Goal: Task Accomplishment & Management: Manage account settings

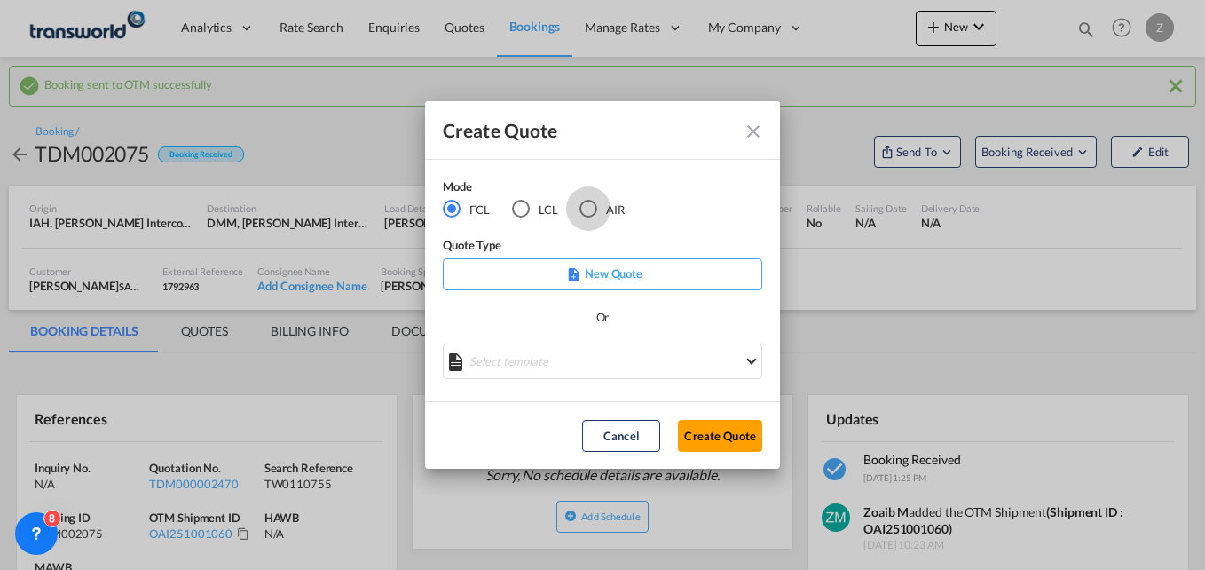
click at [592, 209] on div "AIR" at bounding box center [589, 209] width 18 height 18
click at [723, 448] on button "Create Quote" at bounding box center [720, 436] width 84 height 32
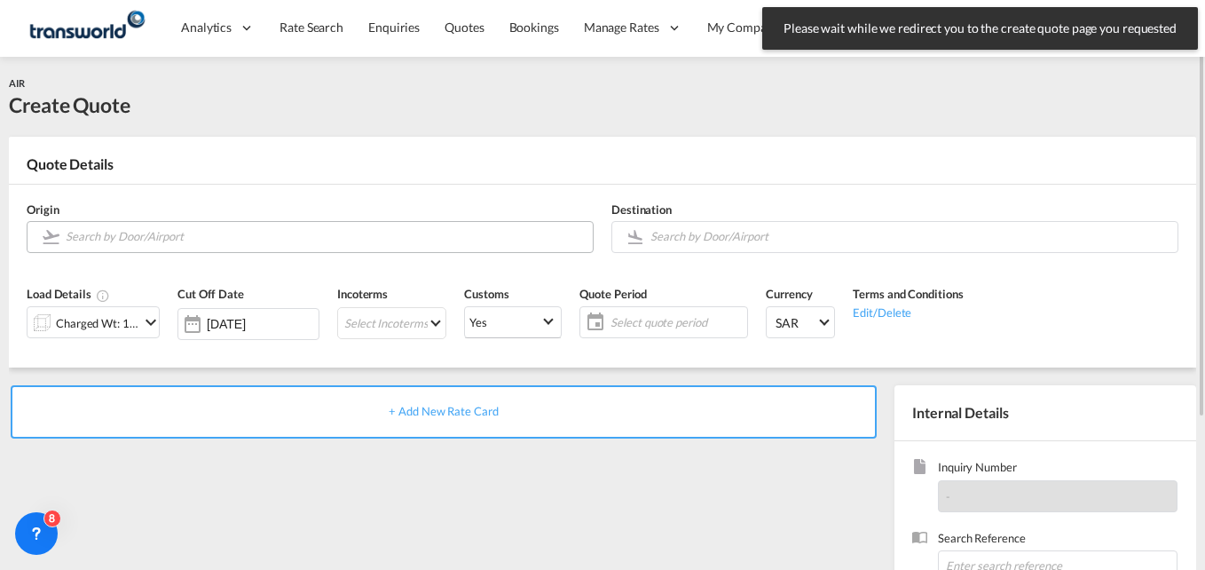
click at [211, 242] on input "Search by Door/Airport" at bounding box center [325, 236] width 518 height 31
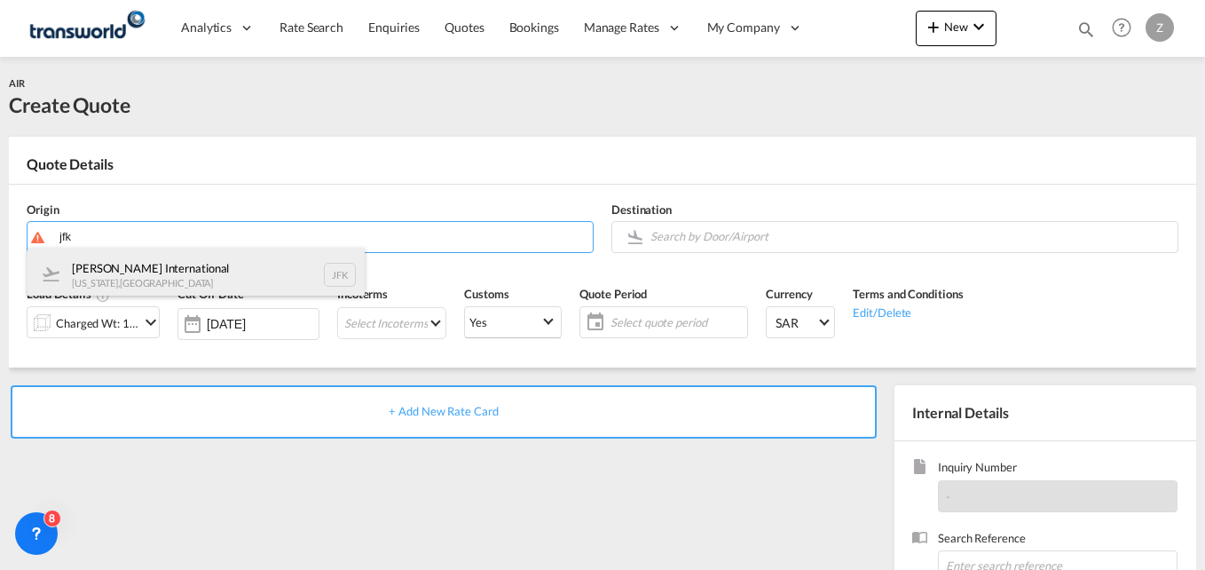
click at [191, 262] on div "[PERSON_NAME] International [US_STATE] , [GEOGRAPHIC_DATA]" at bounding box center [196, 274] width 337 height 53
type input "[PERSON_NAME] International, [US_STATE], [GEOGRAPHIC_DATA]"
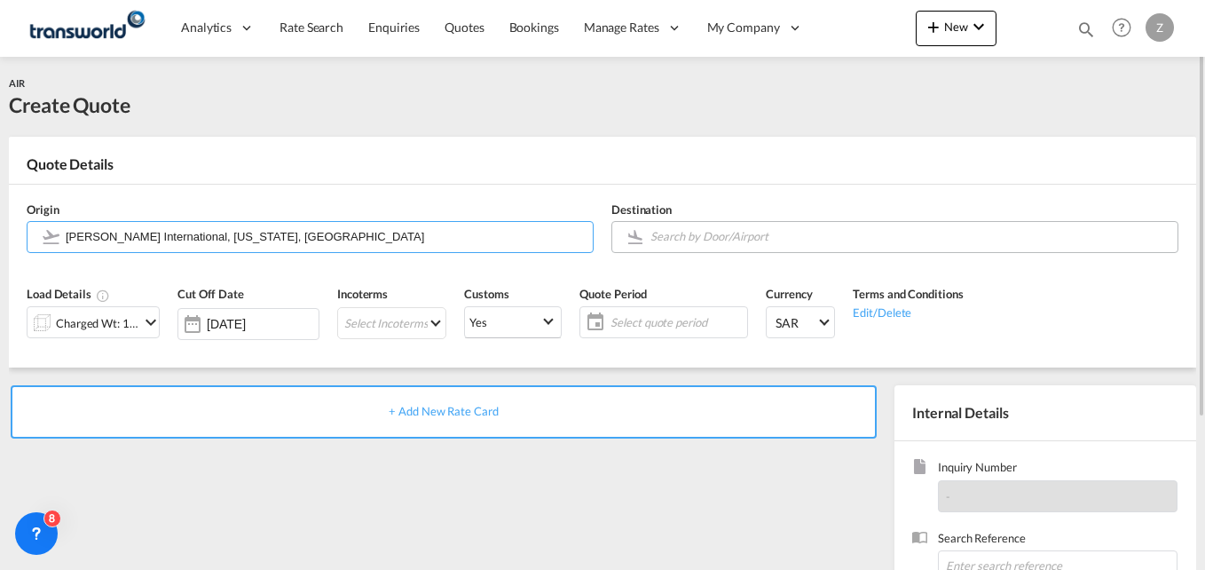
click at [719, 239] on input "Search by Door/Airport" at bounding box center [910, 236] width 518 height 31
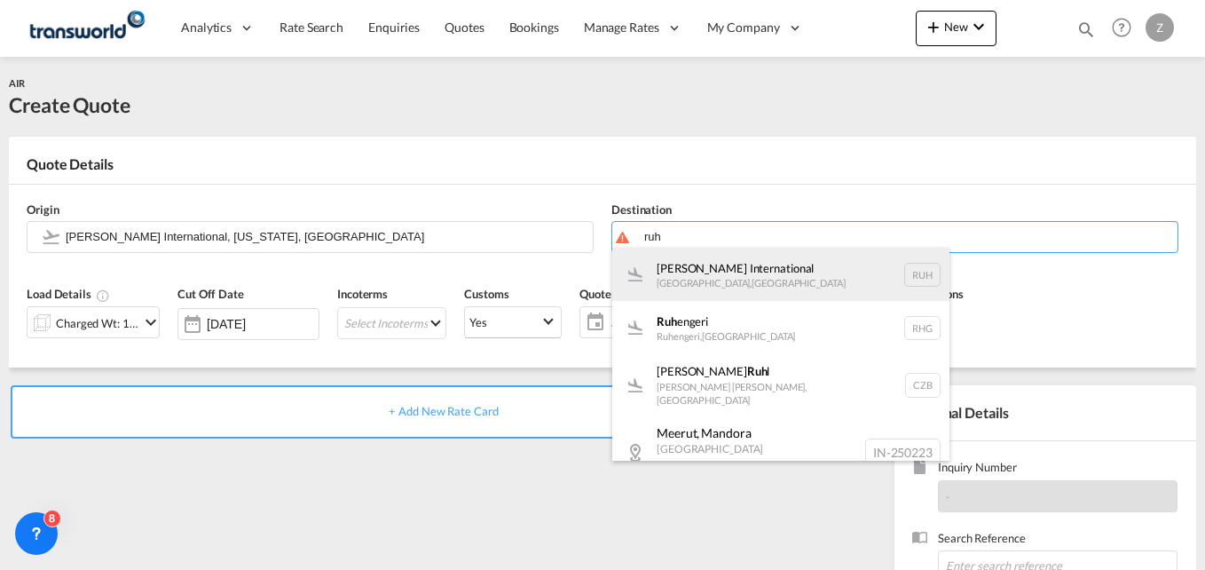
click at [712, 276] on div "[PERSON_NAME] International [GEOGRAPHIC_DATA] , [GEOGRAPHIC_DATA] RUH" at bounding box center [780, 274] width 337 height 53
type input "[PERSON_NAME] International, [GEOGRAPHIC_DATA], RUH"
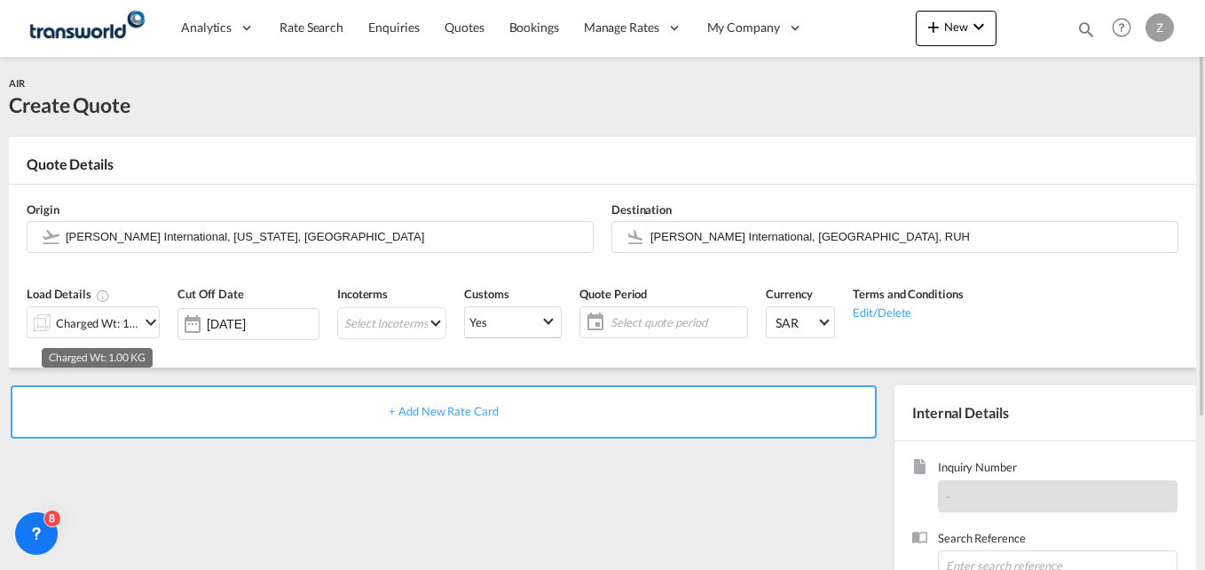
click at [93, 312] on div "Charged Wt: 1.00 KG" at bounding box center [97, 323] width 83 height 25
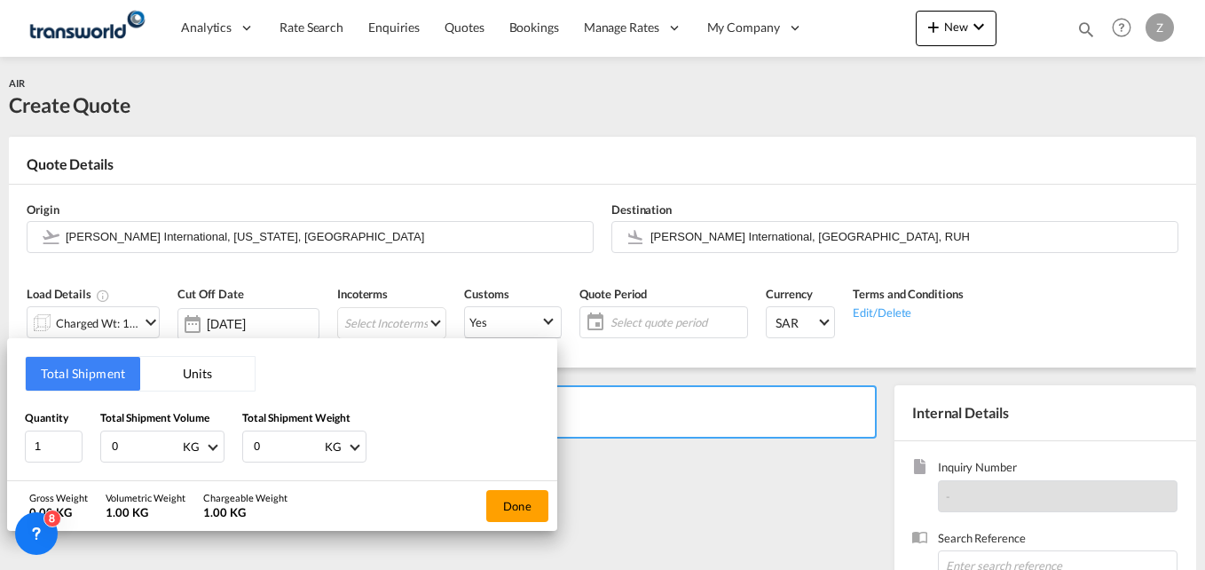
click at [123, 442] on input "0" at bounding box center [145, 446] width 71 height 30
type input "469"
click at [265, 448] on input "0" at bounding box center [287, 446] width 71 height 30
type input "469"
click at [517, 501] on button "Done" at bounding box center [517, 506] width 62 height 32
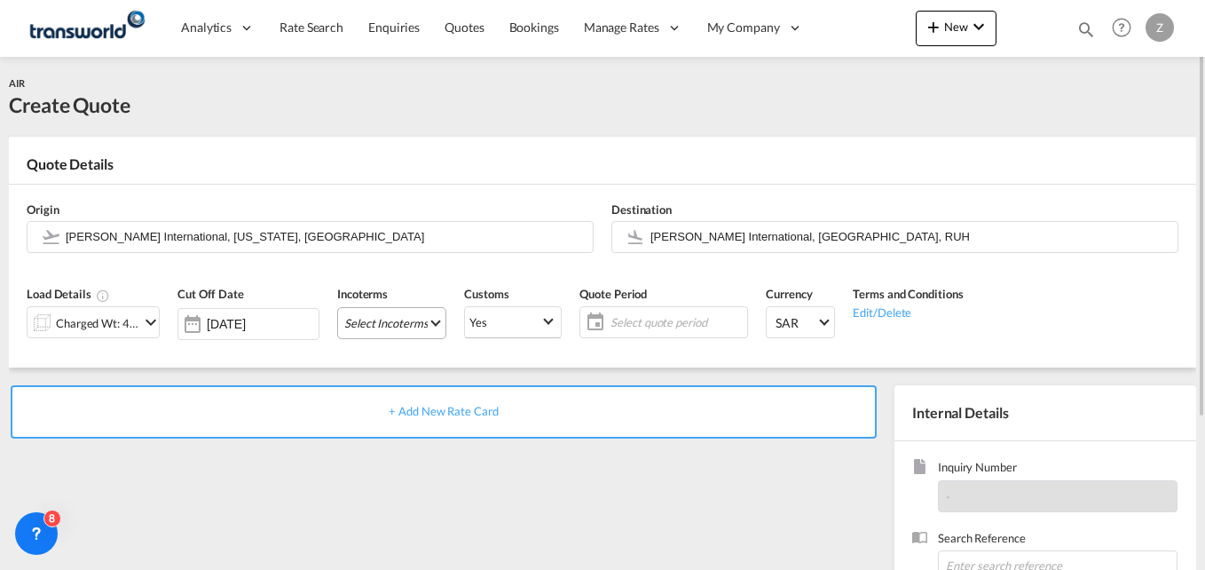
click at [375, 328] on md-select "Select Incoterms CFR - import Cost and Freight CFR - export Cost and Freight DA…" at bounding box center [391, 323] width 109 height 32
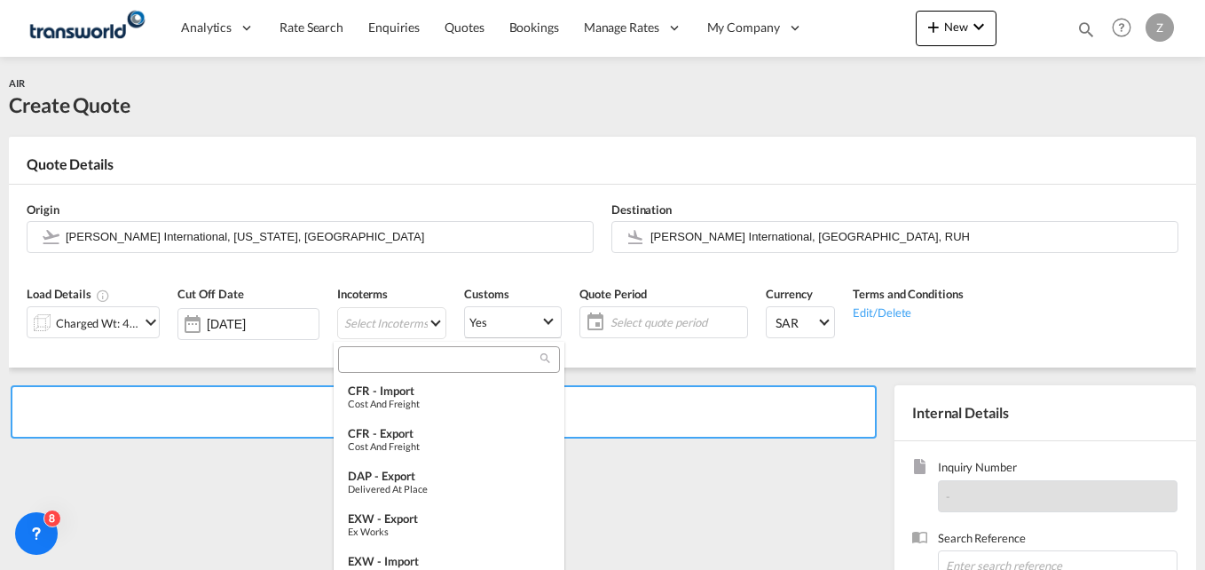
click at [400, 367] on input "search" at bounding box center [441, 359] width 197 height 16
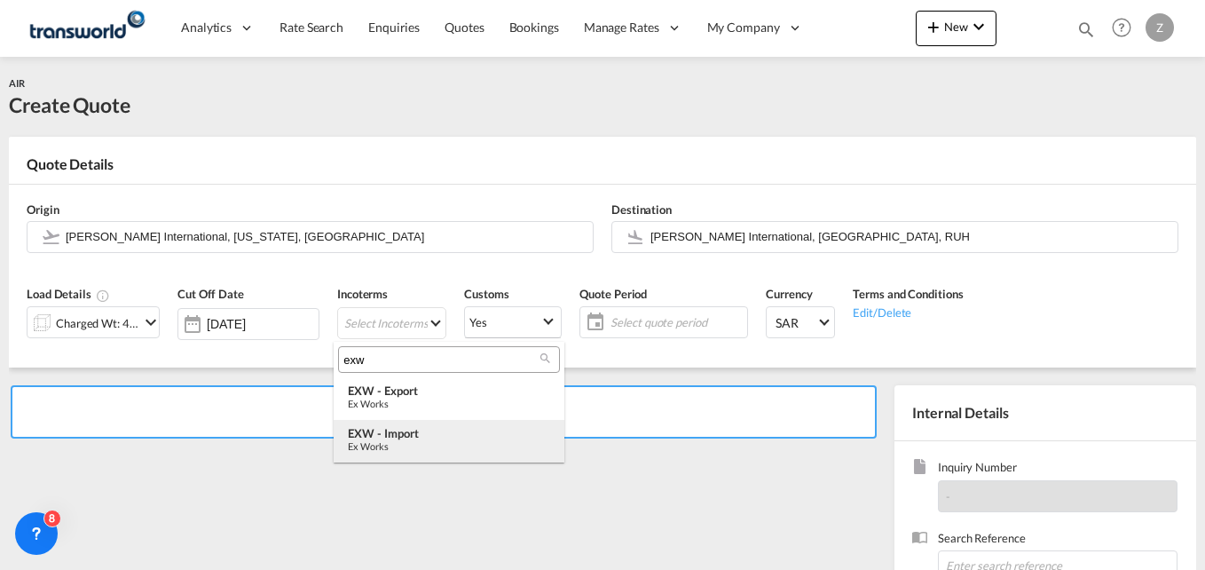
type input "exw"
click at [397, 431] on div "EXW - import" at bounding box center [449, 433] width 202 height 14
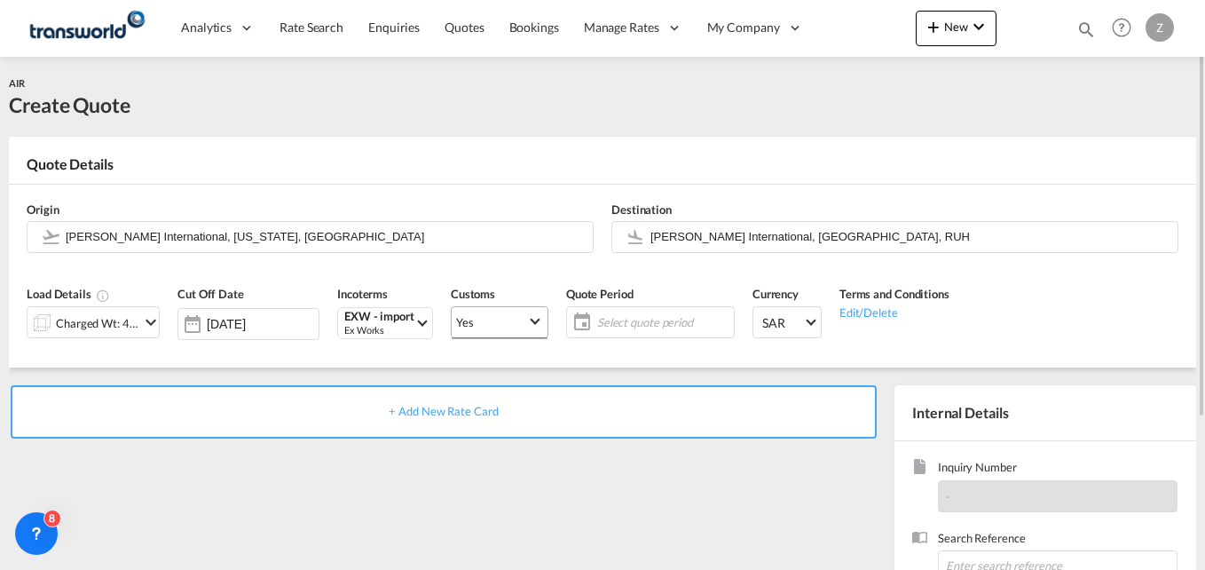
click at [507, 314] on span "Yes" at bounding box center [491, 322] width 71 height 16
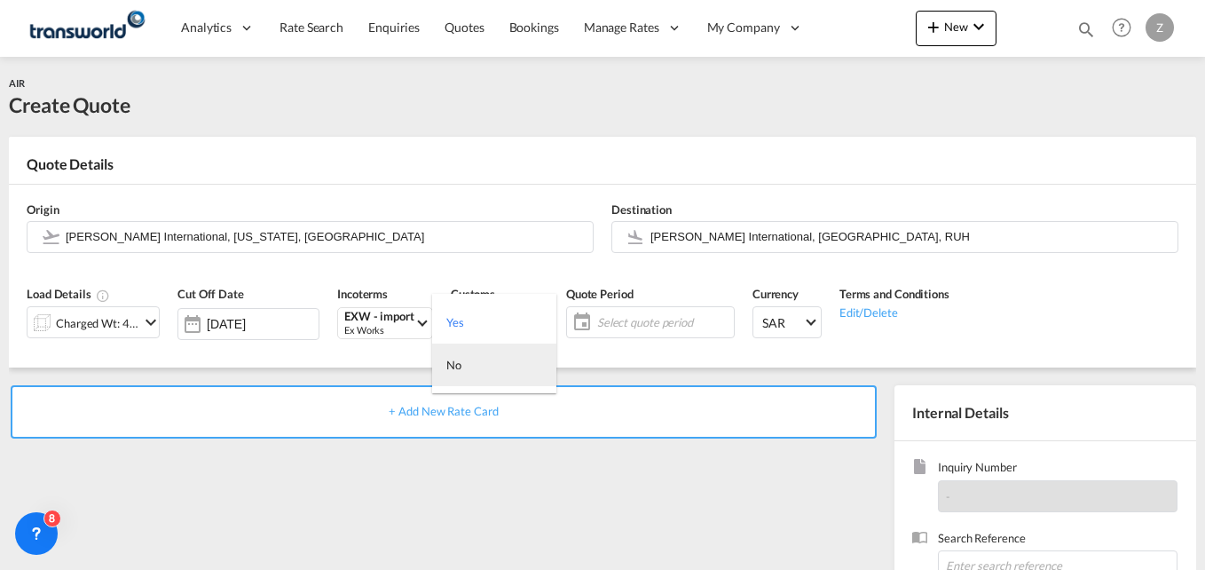
click at [470, 362] on md-option "No" at bounding box center [494, 364] width 124 height 43
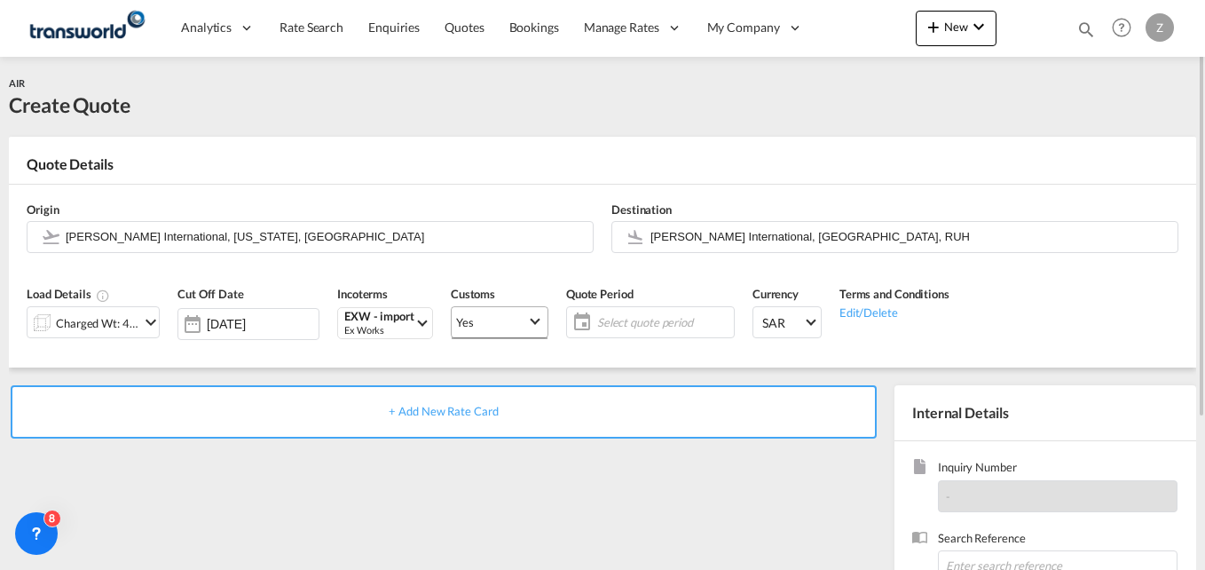
click at [478, 314] on span "Yes" at bounding box center [491, 322] width 71 height 16
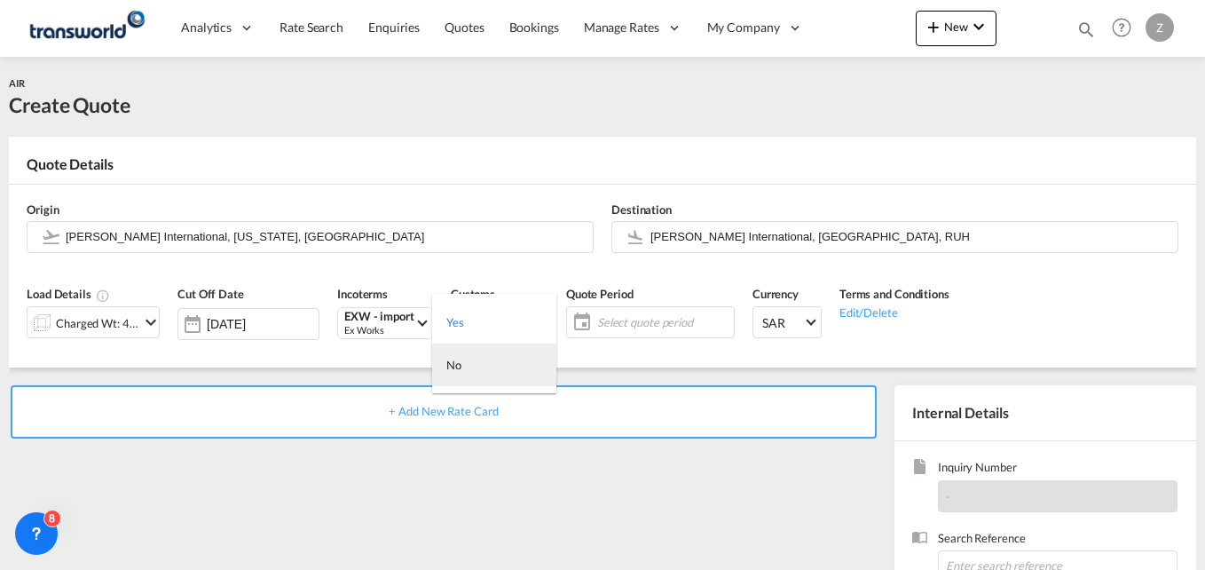
click at [468, 362] on md-option "No" at bounding box center [494, 364] width 124 height 43
click at [612, 321] on span "Select quote period" at bounding box center [663, 322] width 132 height 16
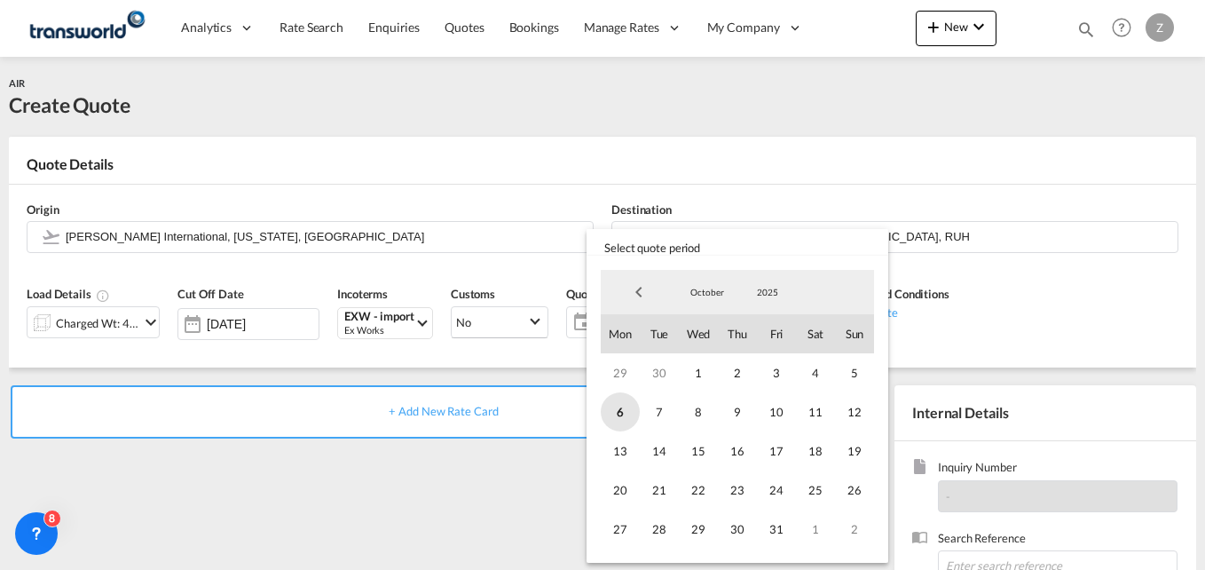
click at [615, 414] on span "6" at bounding box center [620, 411] width 39 height 39
click at [775, 525] on span "31" at bounding box center [776, 528] width 39 height 39
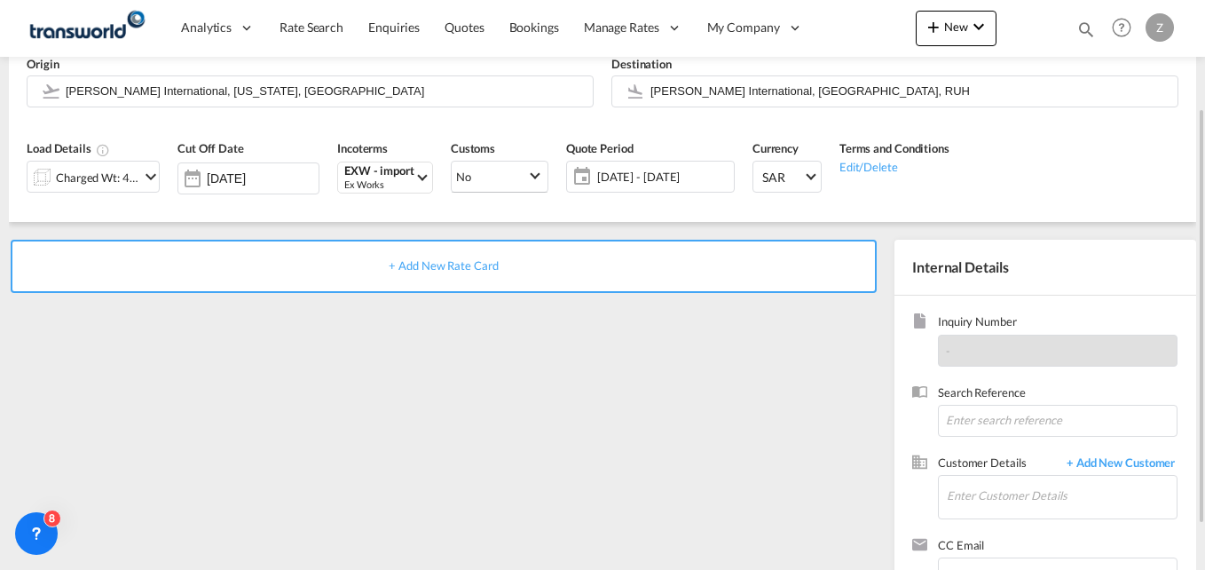
scroll to position [146, 0]
click at [956, 419] on input at bounding box center [1058, 420] width 240 height 32
paste input "TW0510794"
type input "TW0510794"
click at [974, 490] on input "Enter Customer Details" at bounding box center [1062, 495] width 230 height 40
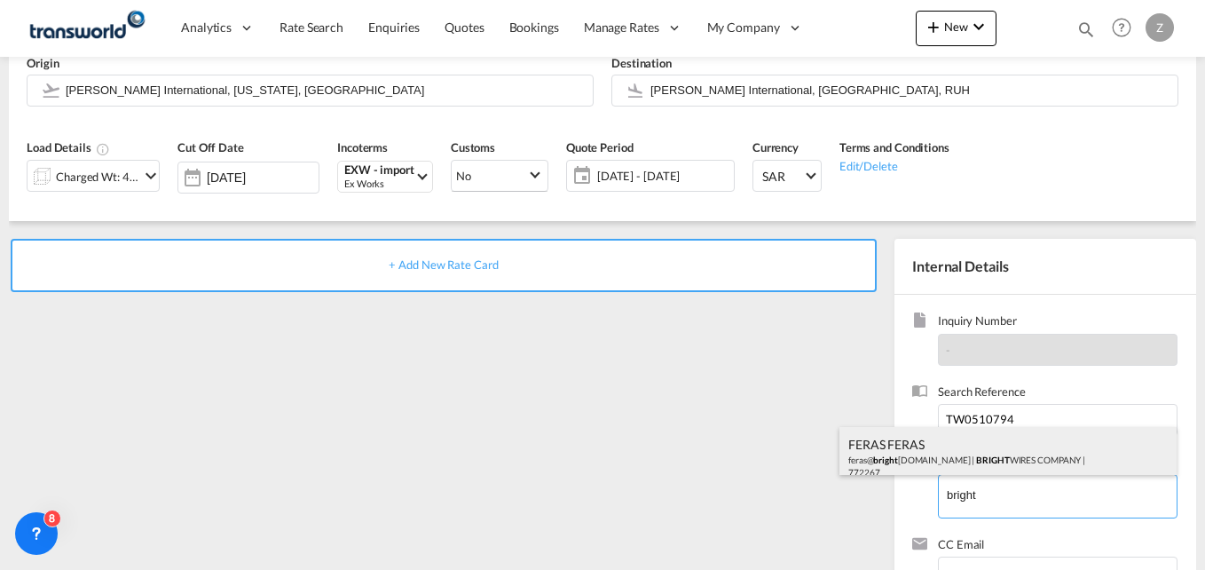
click at [947, 454] on div "FERAS FERAS feras@ bright [DOMAIN_NAME] | BRIGHT WIRES COMPANY | 772267" at bounding box center [1008, 457] width 337 height 60
type input "BRIGHT WIRES COMPANY, FERAS FERAS, [EMAIL_ADDRESS][DOMAIN_NAME]"
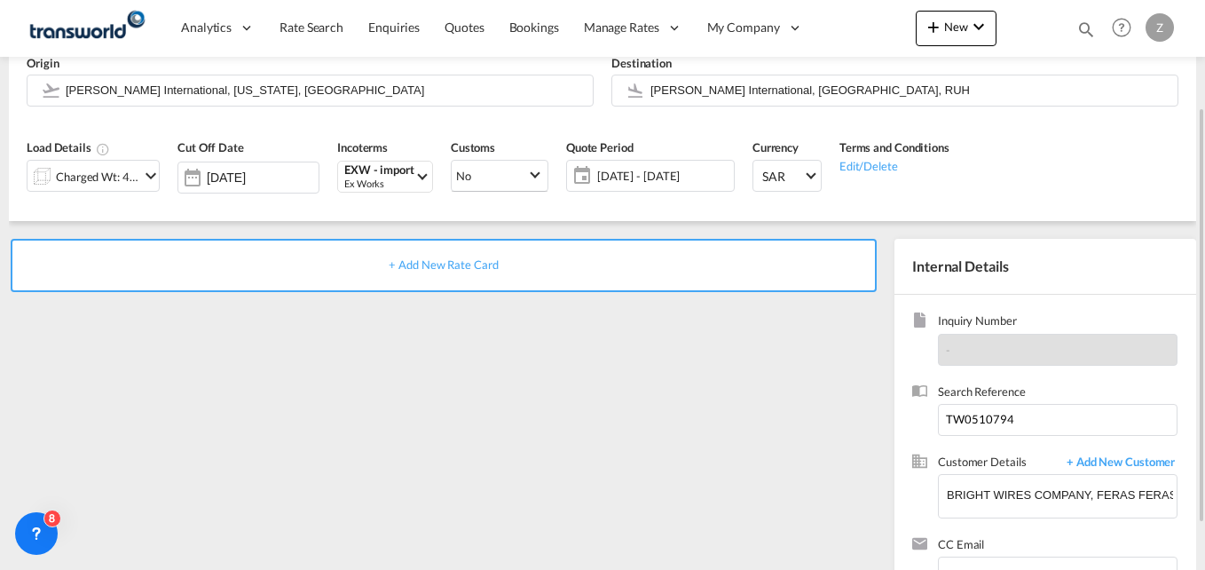
click at [438, 265] on span "+ Add New Rate Card" at bounding box center [443, 264] width 109 height 14
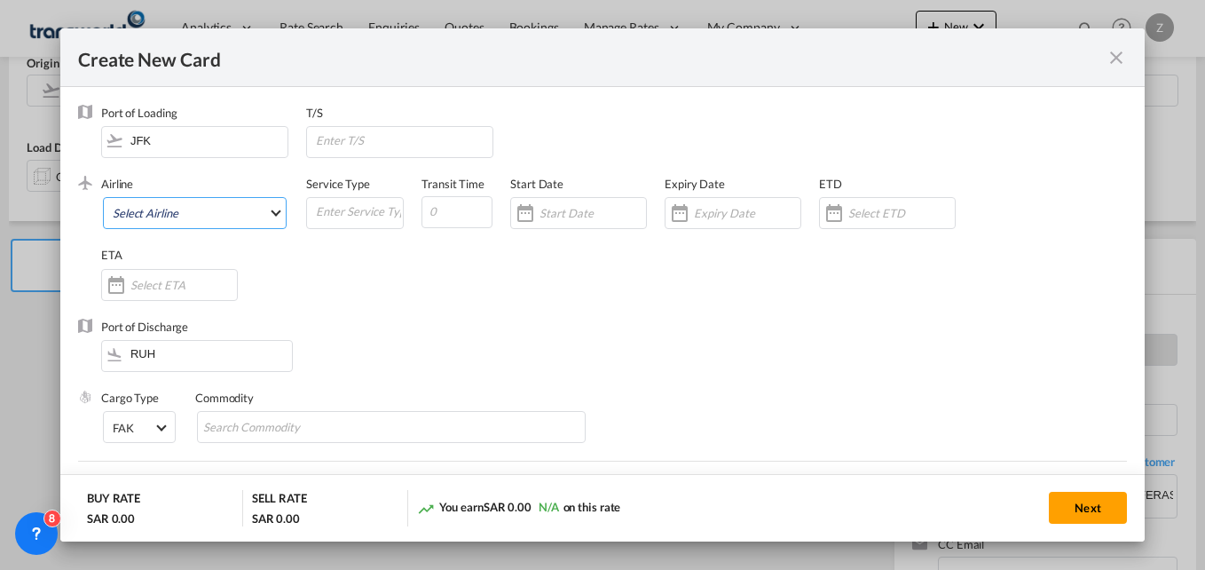
click at [170, 213] on md-select "Select Airline AIR EXPRESS S.A. (1166- / -) CMA CGM Air Cargo (1140-2C / -) DDW…" at bounding box center [195, 213] width 184 height 32
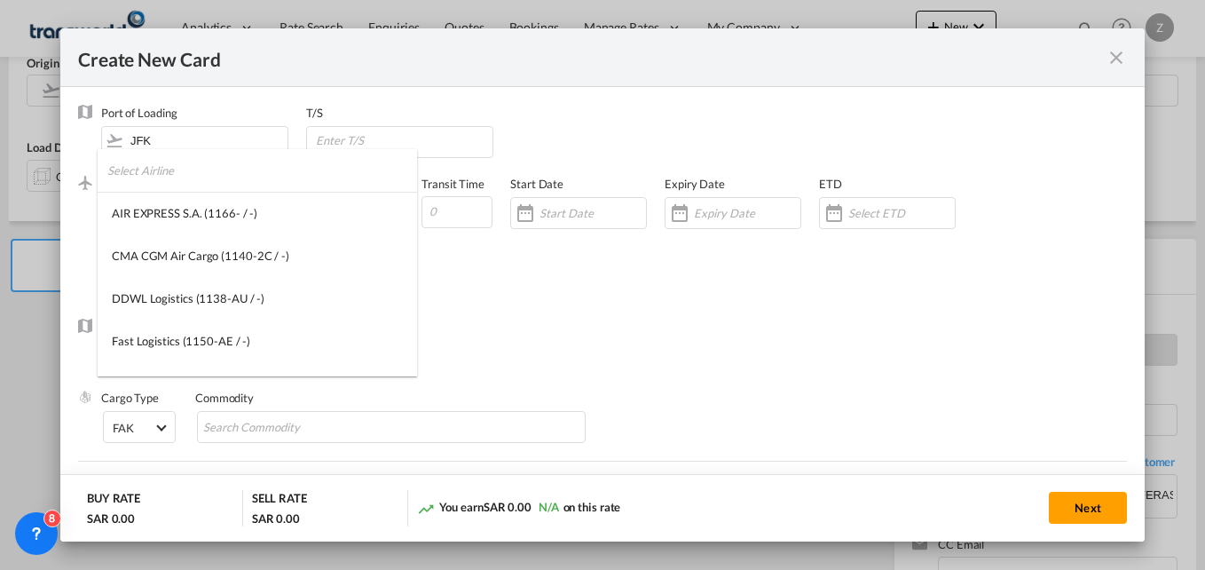
click at [159, 177] on input "search" at bounding box center [262, 170] width 310 height 43
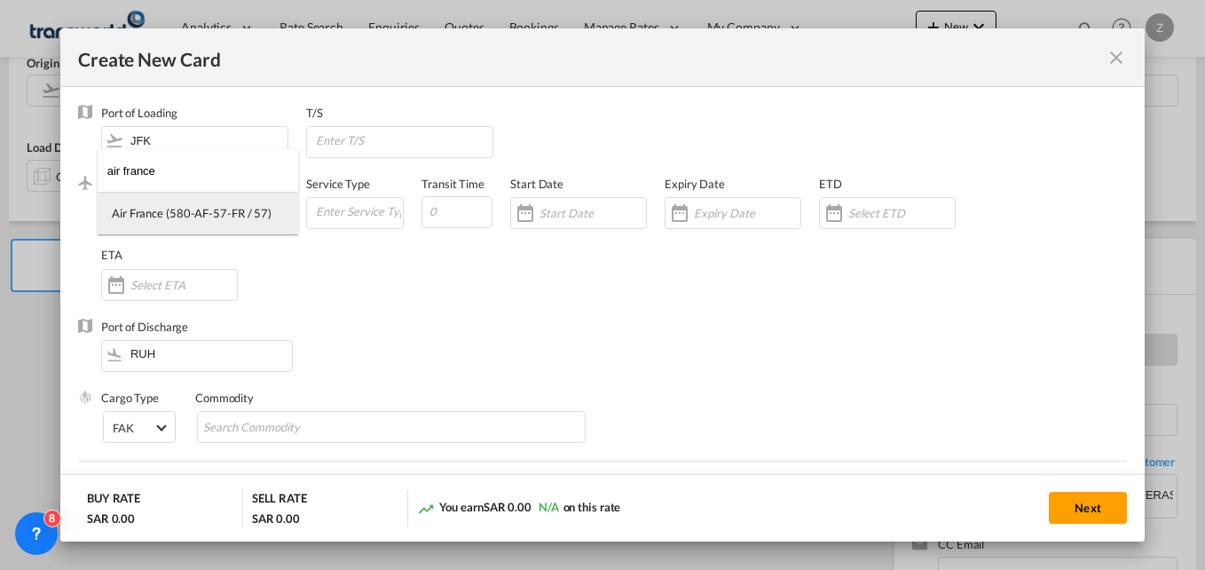
type input "air france"
click at [177, 208] on div "Air France (580-AF-57-FR / 57)" at bounding box center [192, 213] width 160 height 16
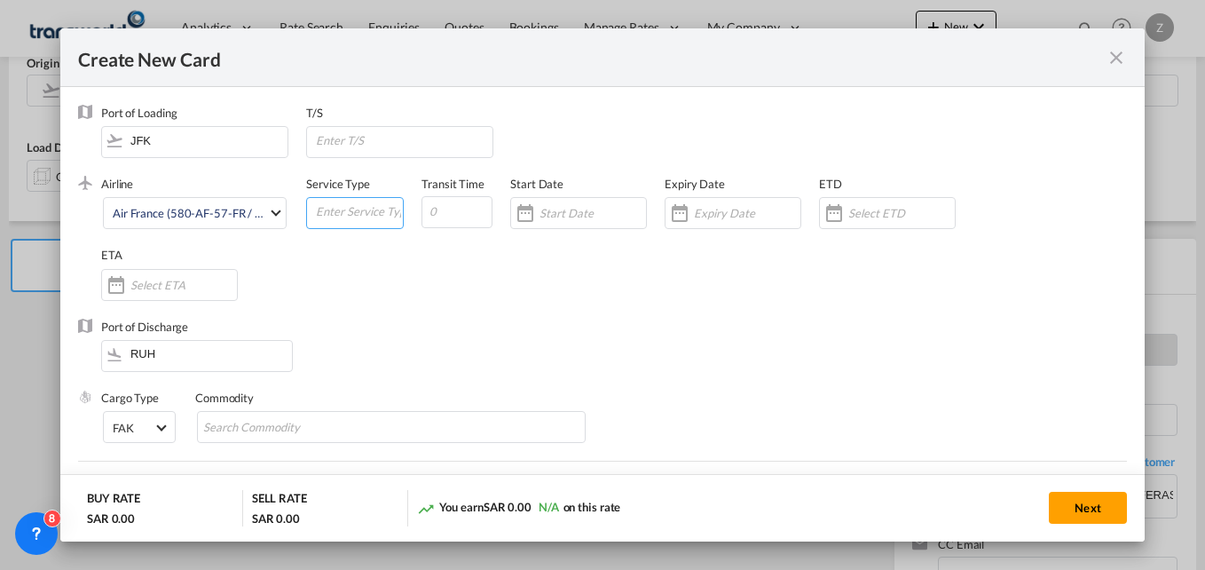
click at [321, 212] on input "Create New Card ..." at bounding box center [358, 211] width 89 height 27
type input "AIR"
click at [451, 212] on input "Create New Card ..." at bounding box center [457, 212] width 71 height 32
type input "5"
click at [595, 218] on input "Create New Card ..." at bounding box center [593, 213] width 107 height 14
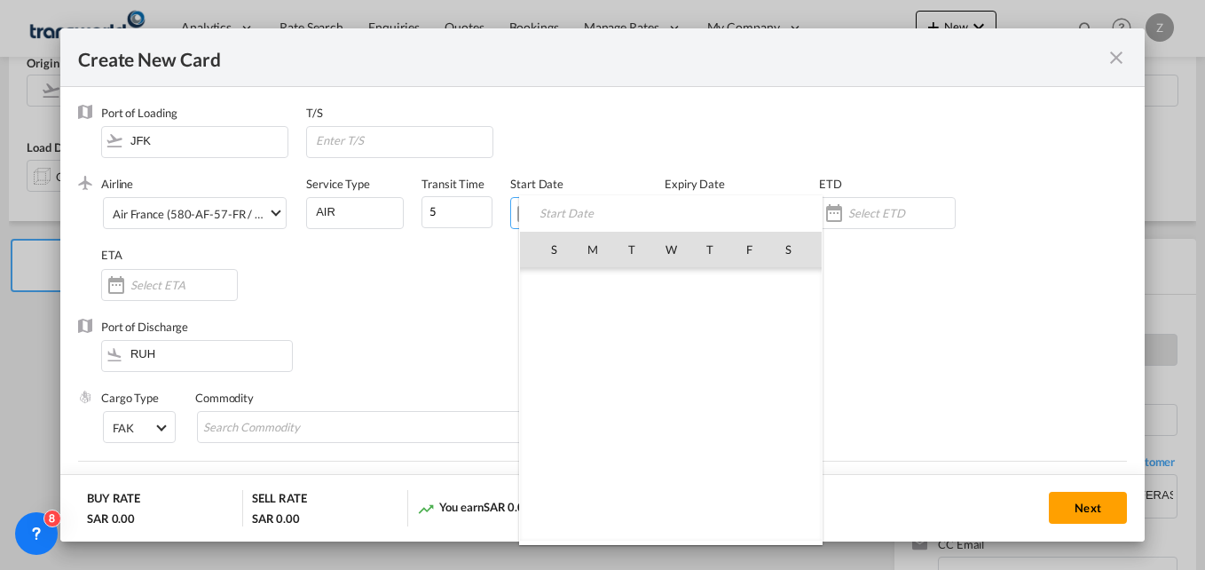
scroll to position [411355, 0]
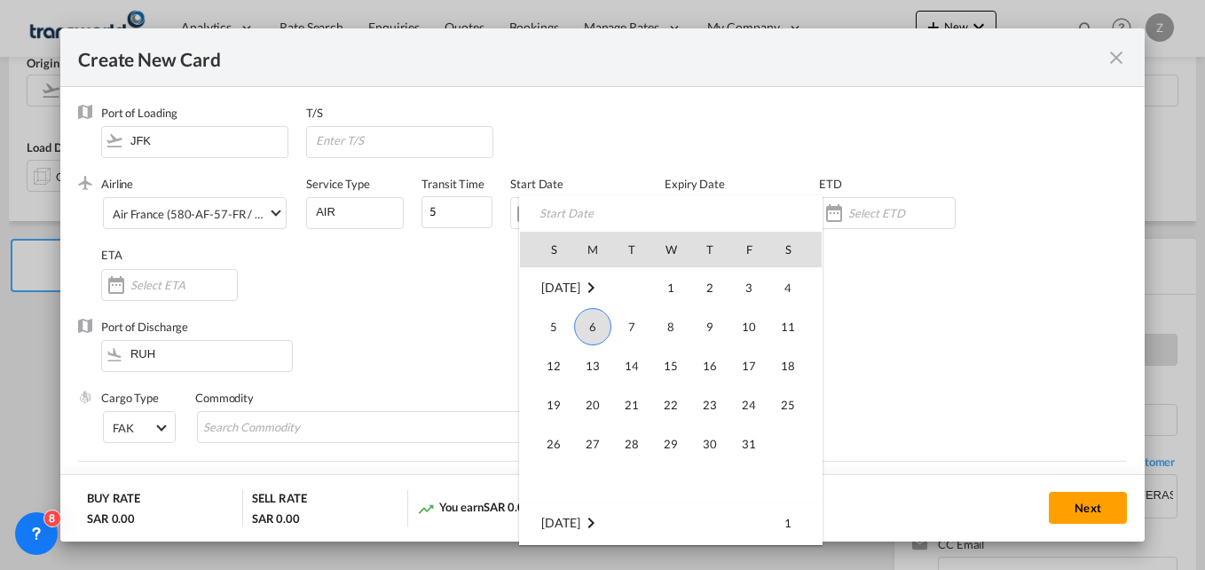
click at [584, 327] on span "6" at bounding box center [592, 326] width 37 height 37
type input "[DATE]"
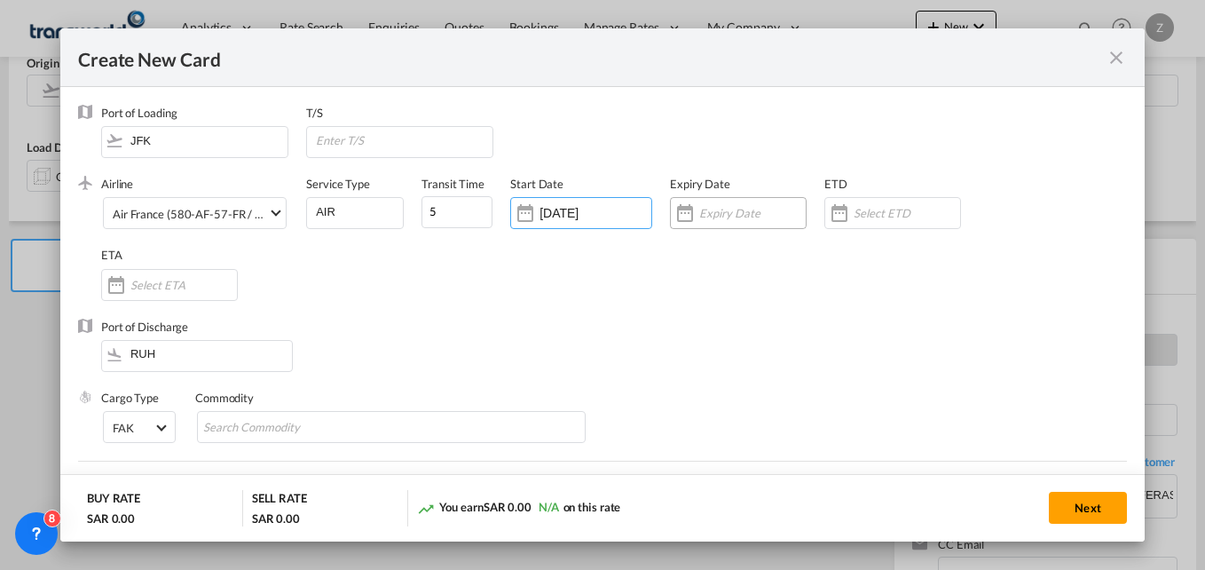
click at [708, 211] on input "Create New Card ..." at bounding box center [752, 213] width 107 height 14
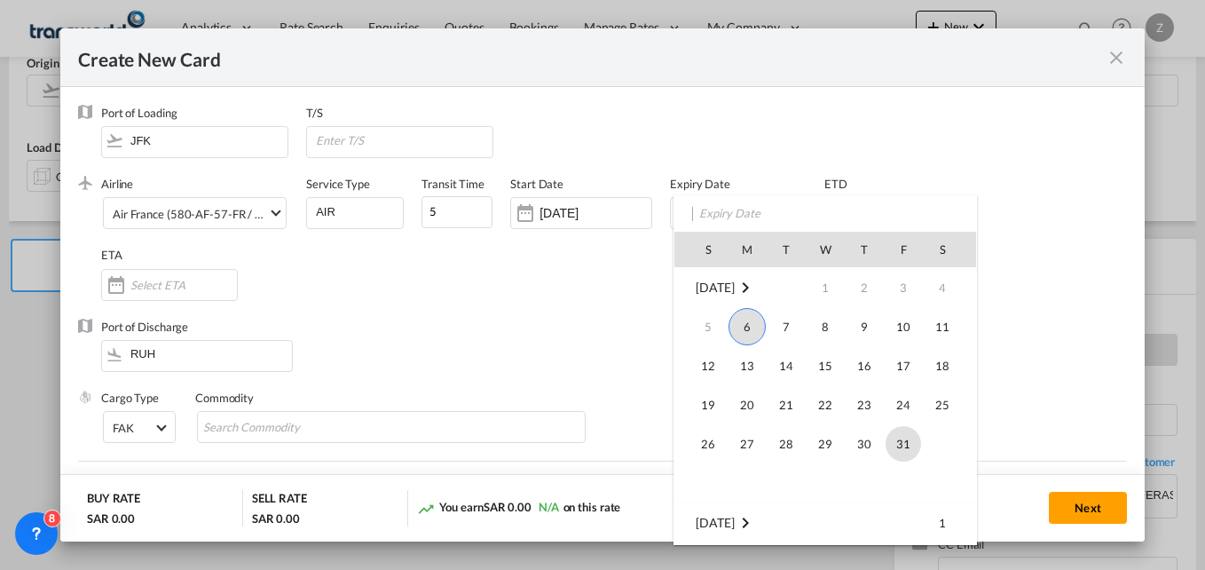
click at [894, 448] on span "31" at bounding box center [904, 444] width 36 height 36
type input "[DATE]"
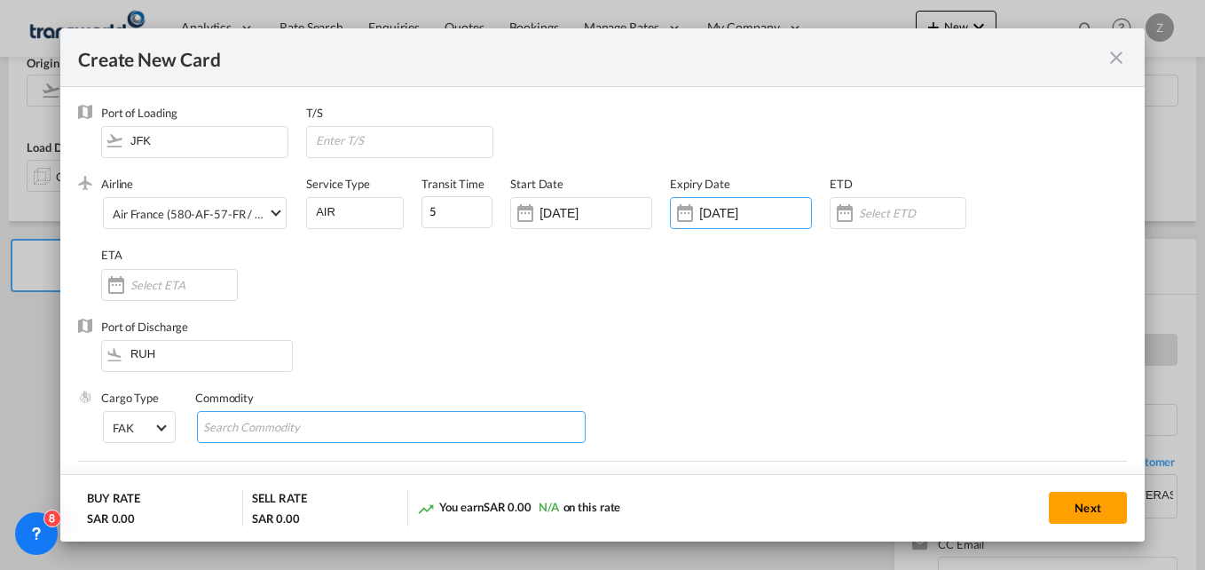
click at [256, 423] on input "Search Commodity" at bounding box center [284, 428] width 162 height 28
type input "GC"
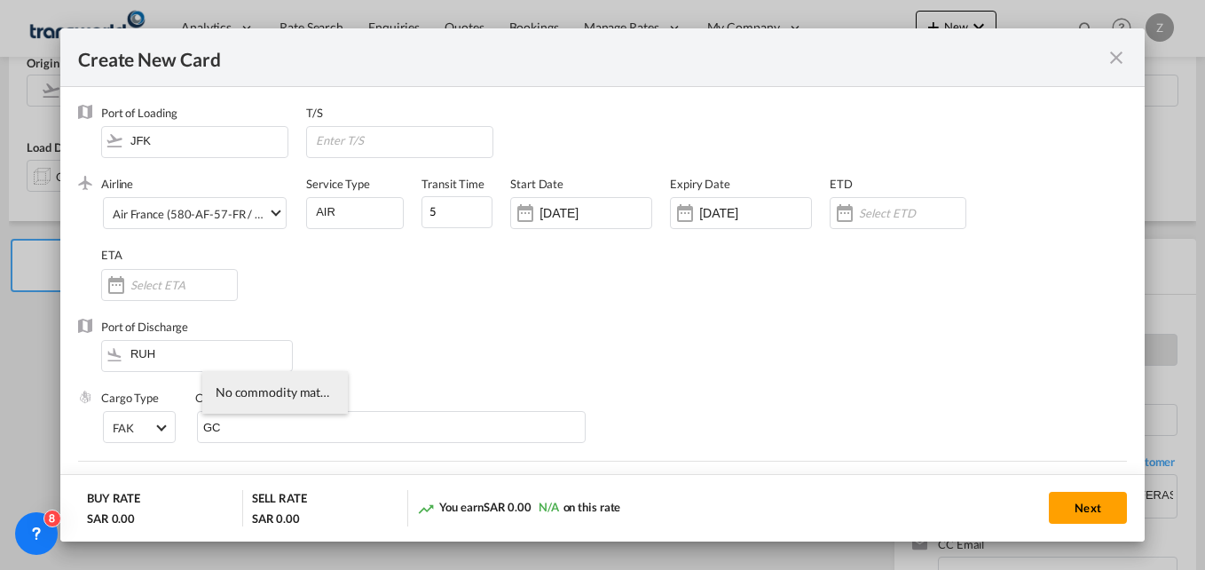
click at [438, 304] on div "Airline Air France (580-AF-57-FR / 57) (- / -) Service Type AIR Transit Time 5 …" at bounding box center [614, 247] width 1026 height 142
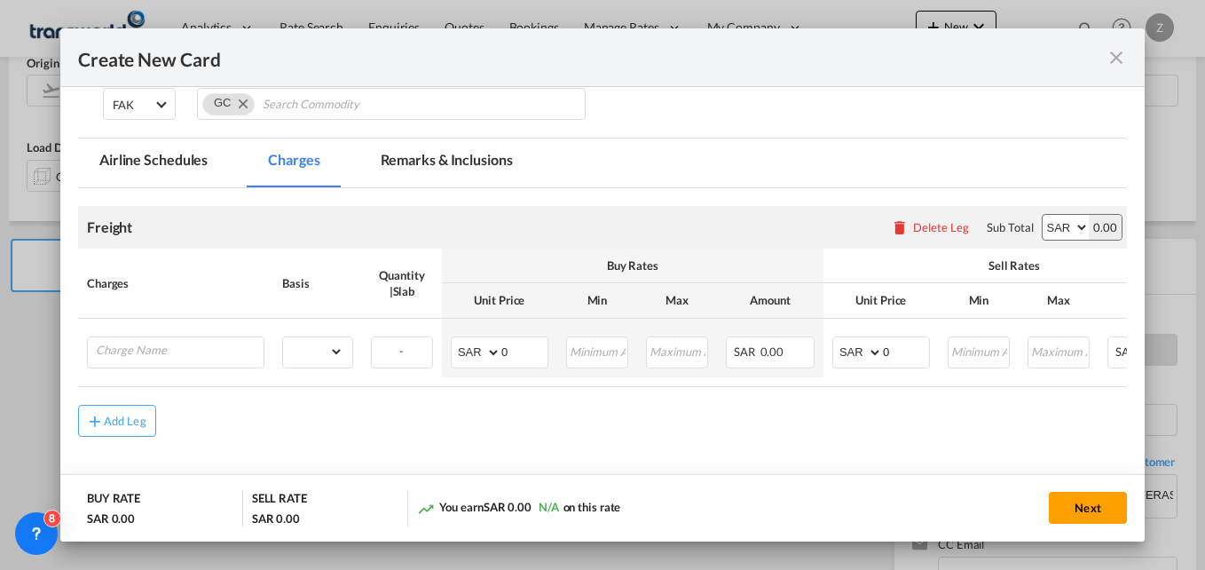
scroll to position [325, 0]
click at [166, 340] on input "Charge Name" at bounding box center [180, 348] width 168 height 27
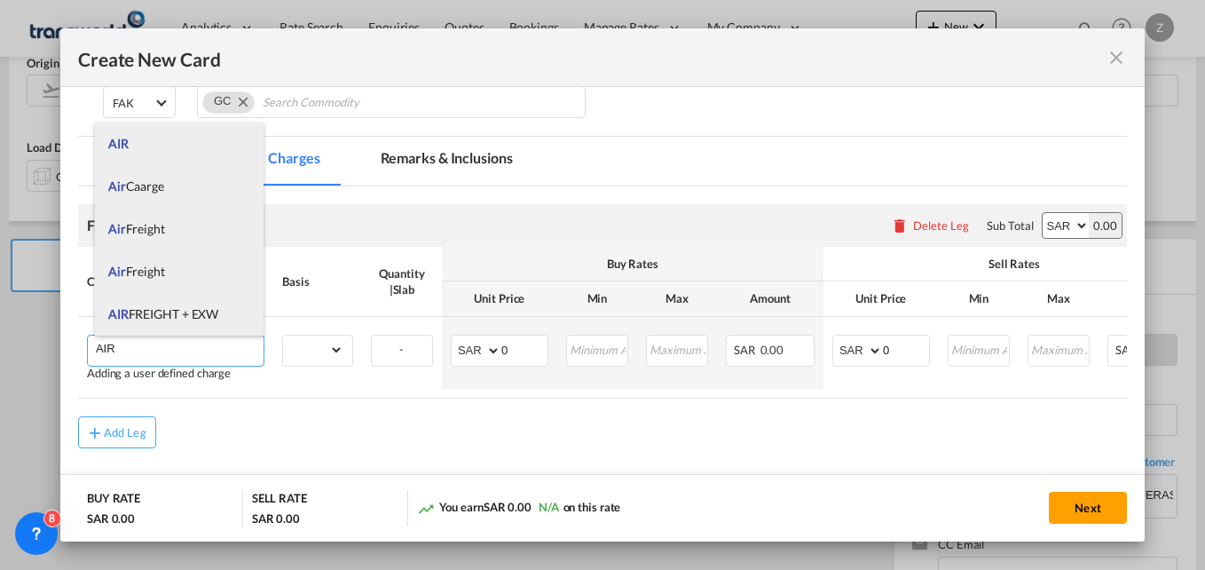
click at [178, 311] on span "AIR FREIGHT + EXW" at bounding box center [163, 313] width 110 height 15
type input "AIR FREIGHT + EXW"
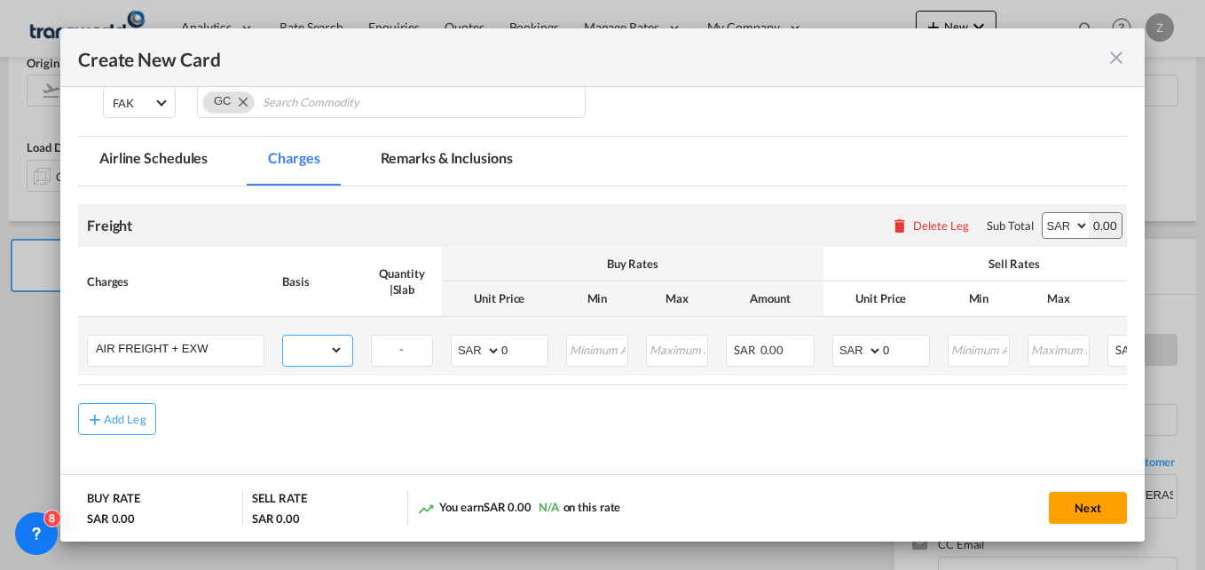
click at [322, 345] on select "gross_weight volumetric_weight per_shipment per_bl per_km % on air freight per_…" at bounding box center [313, 349] width 60 height 28
select select "per_kg"
click at [283, 335] on select "gross_weight volumetric_weight per_shipment per_bl per_km % on air freight per_…" at bounding box center [313, 349] width 60 height 28
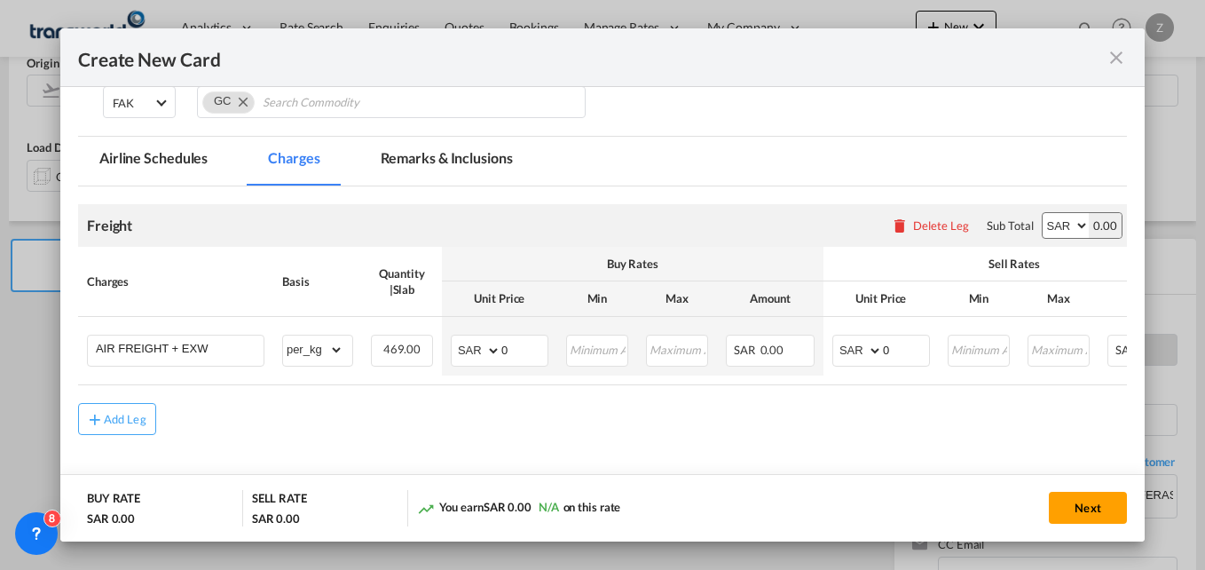
click at [1055, 227] on select "AED AFN ALL AMD ANG AOA ARS AUD AWG AZN BAM BBD BDT BGN BHD BIF BMD BND [PERSON…" at bounding box center [1066, 225] width 46 height 25
select select "string:USD"
click at [1043, 213] on select "AED AFN ALL AMD ANG AOA ARS AUD AWG AZN BAM BBD BDT BGN BHD BIF BMD BND [PERSON…" at bounding box center [1066, 225] width 46 height 25
click at [468, 352] on select "AED AFN ALL AMD ANG AOA ARS AUD AWG AZN BAM BBD BDT BGN BHD BIF BMD BND [PERSON…" at bounding box center [477, 350] width 46 height 25
select select "string:USD"
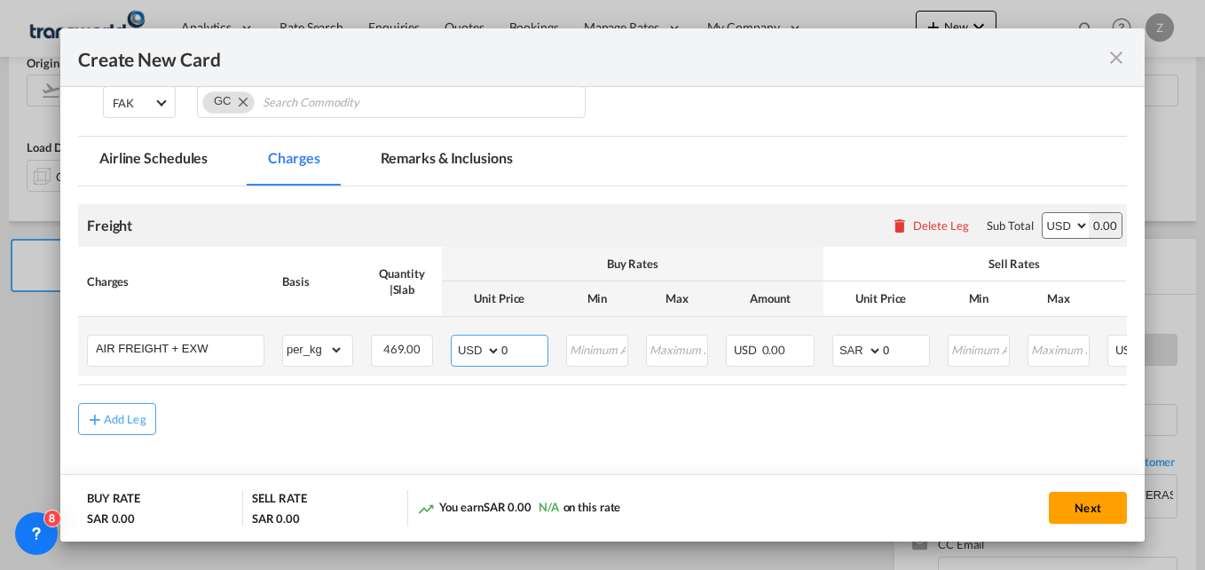
click at [454, 338] on select "AED AFN ALL AMD ANG AOA ARS AUD AWG AZN BAM BBD BDT BGN BHD BIF BMD BND [PERSON…" at bounding box center [477, 350] width 46 height 25
click at [846, 351] on select "AED AFN ALL AMD ANG AOA ARS AUD AWG AZN BAM BBD BDT BGN BHD BIF BMD BND [PERSON…" at bounding box center [859, 350] width 46 height 25
select select "string:USD"
click at [836, 338] on select "AED AFN ALL AMD ANG AOA ARS AUD AWG AZN BAM BBD BDT BGN BHD BIF BMD BND [PERSON…" at bounding box center [859, 350] width 46 height 25
click at [520, 344] on input "0" at bounding box center [524, 348] width 46 height 27
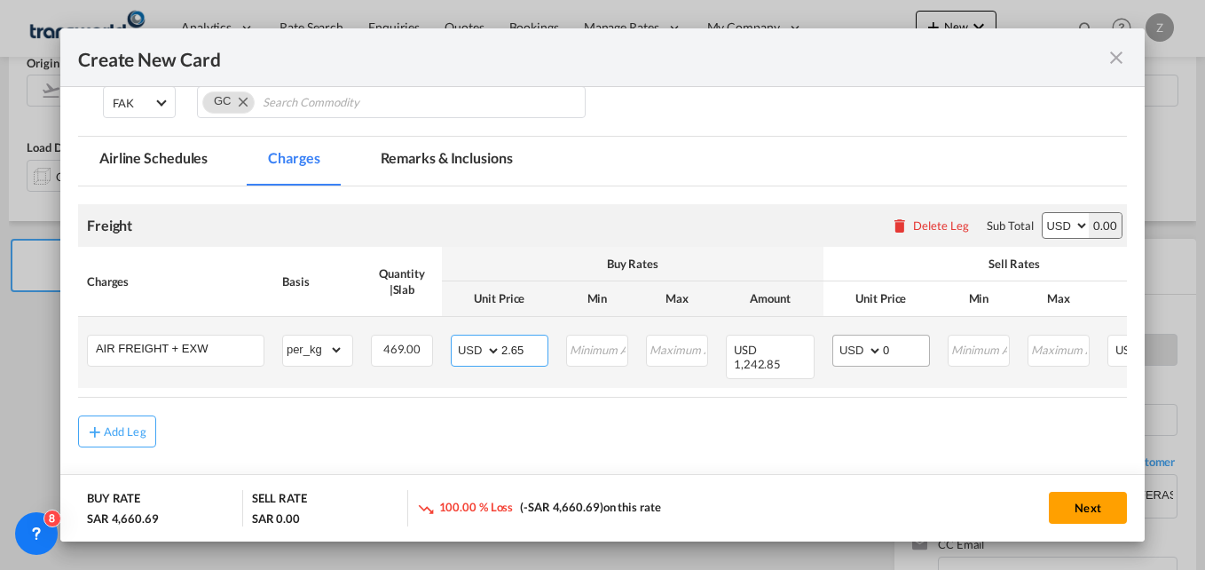
type input "2.65"
click at [918, 345] on input "0" at bounding box center [906, 348] width 46 height 27
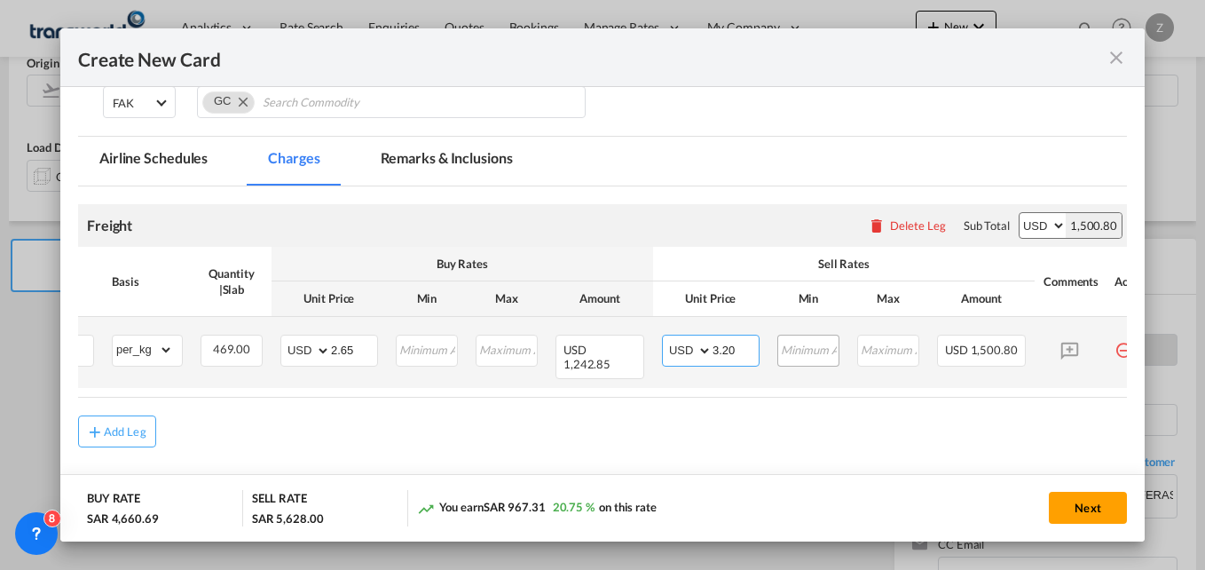
scroll to position [0, 171]
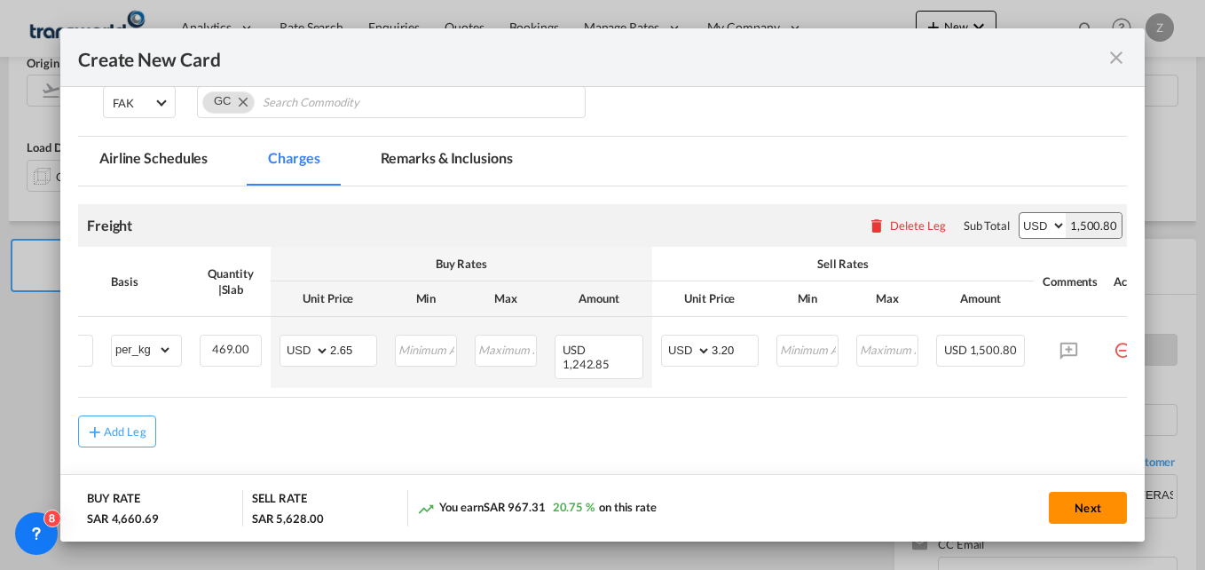
click at [1080, 508] on button "Next" at bounding box center [1088, 508] width 78 height 32
type input "3.2"
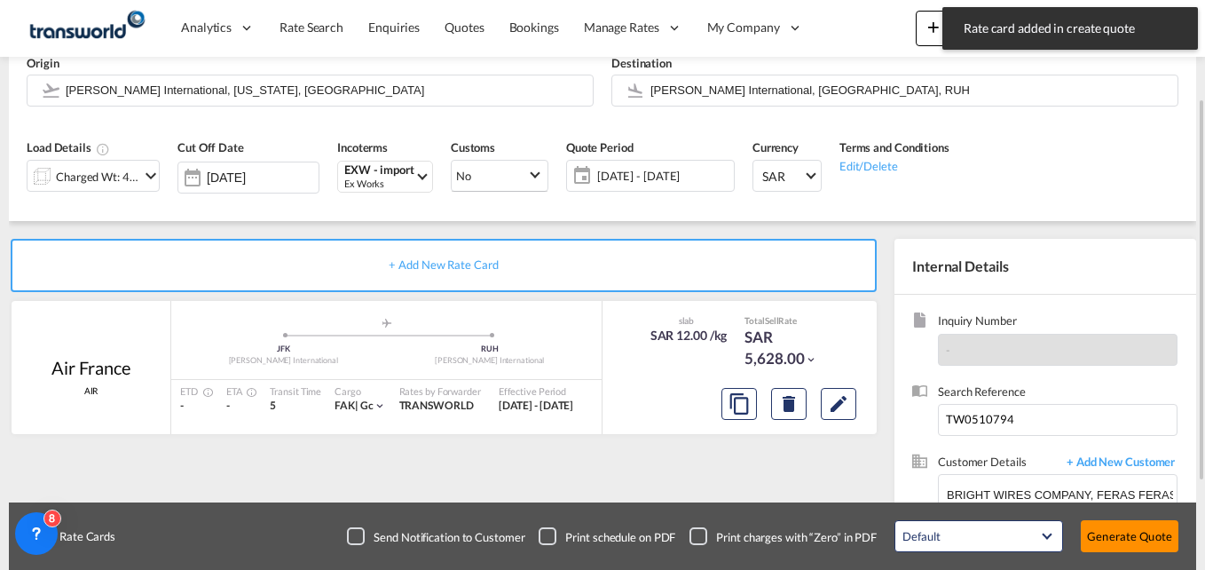
click at [1118, 534] on button "Generate Quote" at bounding box center [1130, 536] width 98 height 32
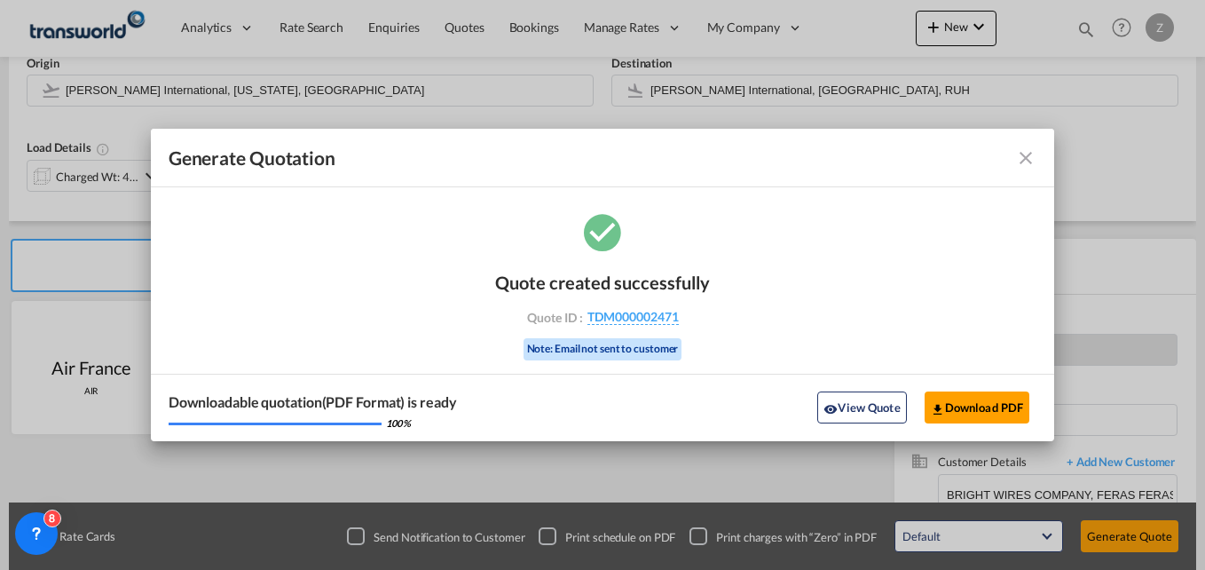
click at [1028, 154] on md-icon "icon-close fg-AAA8AD cursor m-0" at bounding box center [1025, 157] width 21 height 21
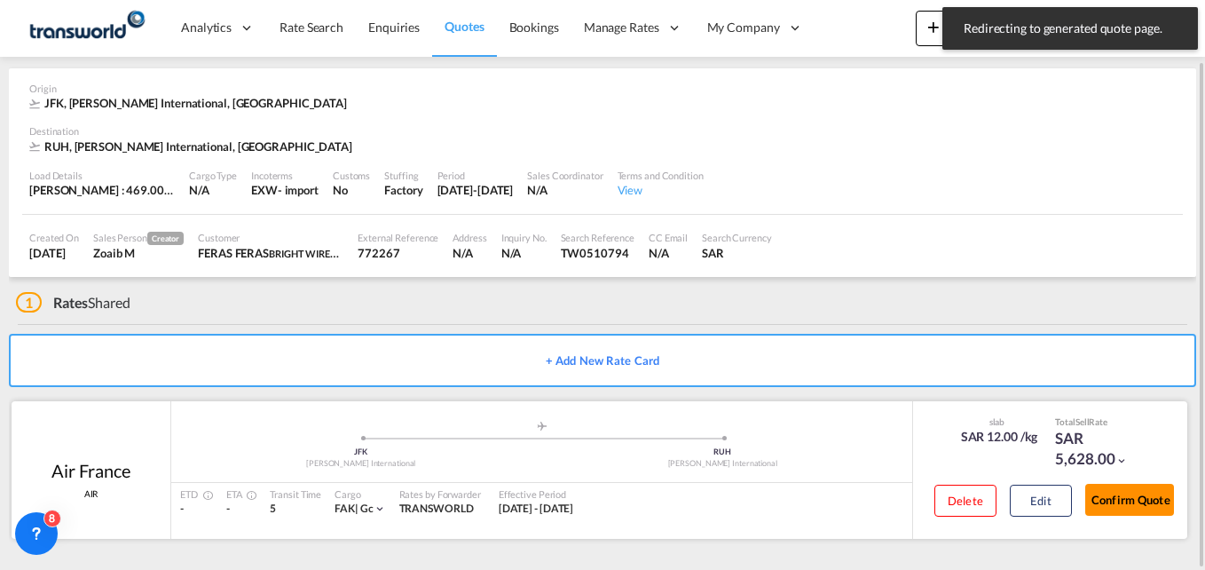
click at [1136, 497] on button "Confirm Quote" at bounding box center [1129, 500] width 89 height 32
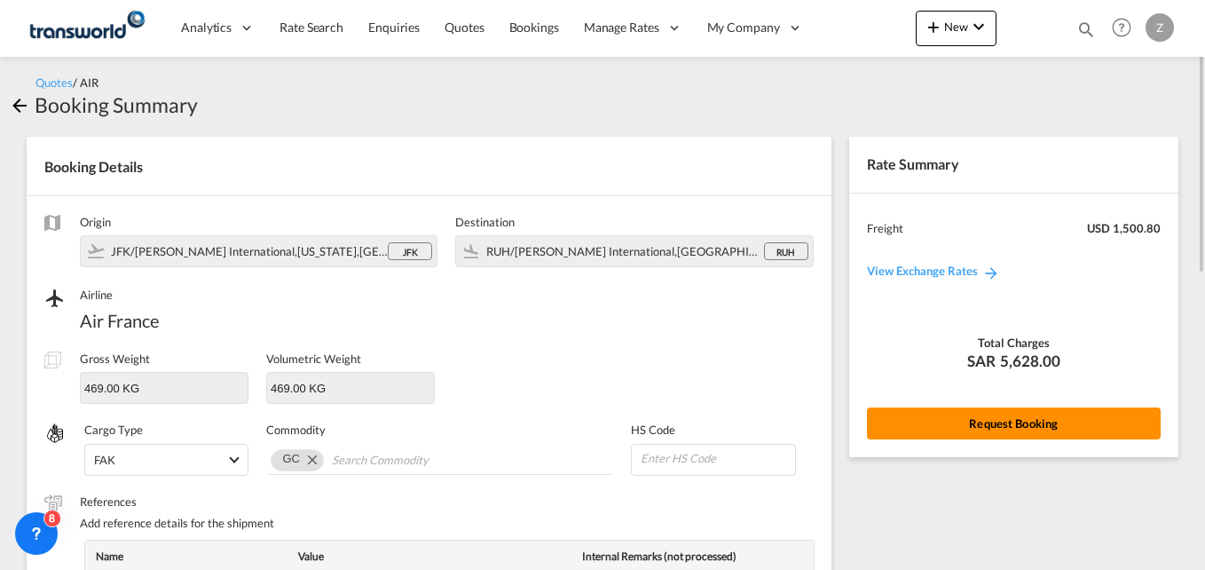
click at [975, 423] on button "Request Booking" at bounding box center [1014, 423] width 294 height 32
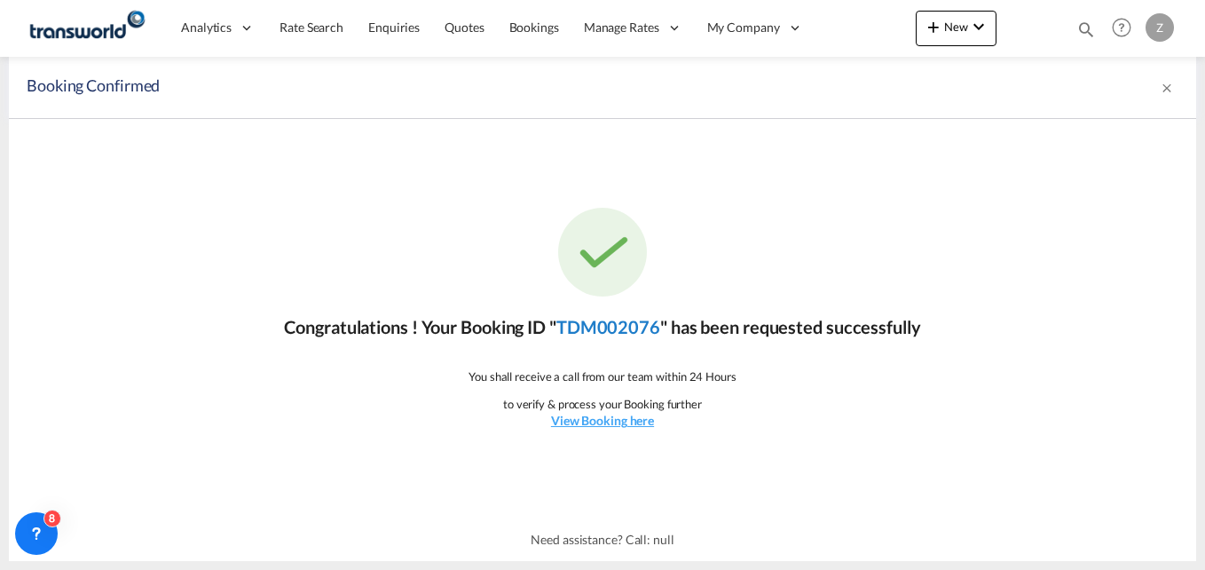
click at [591, 317] on link "TDM002076" at bounding box center [608, 326] width 104 height 21
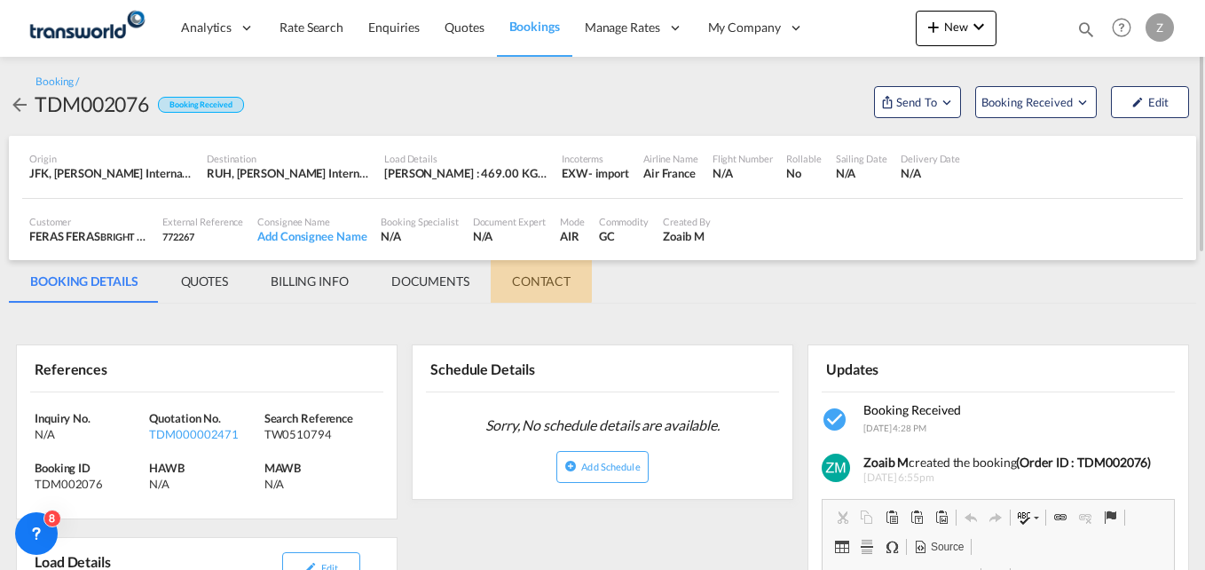
click at [524, 272] on md-tab-item "CONTACT" at bounding box center [541, 281] width 101 height 43
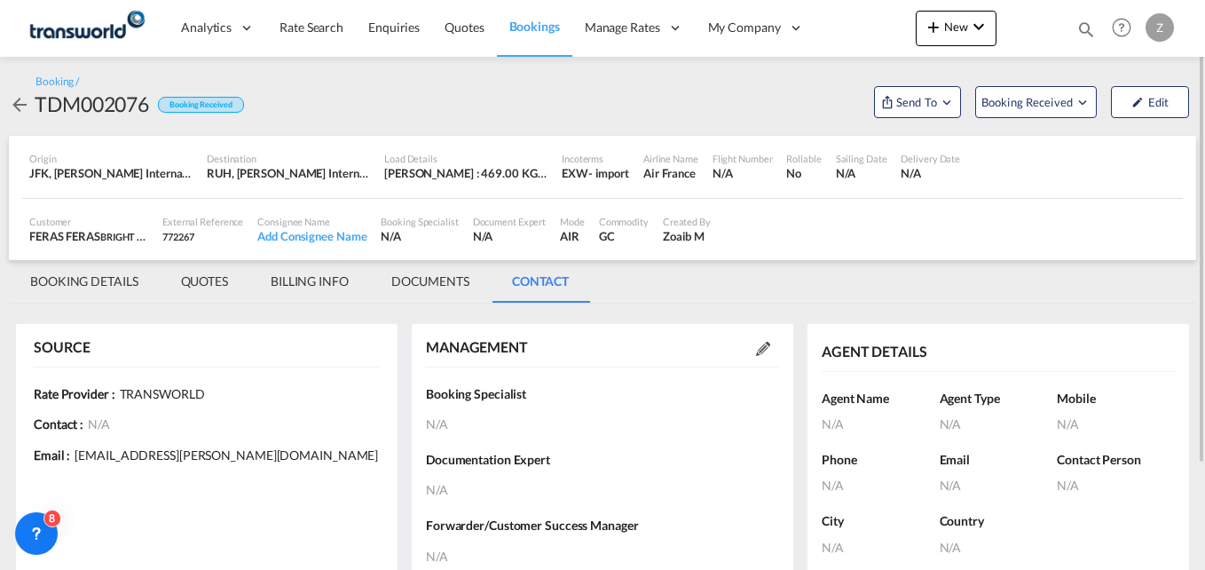
click at [760, 344] on md-icon at bounding box center [763, 349] width 14 height 14
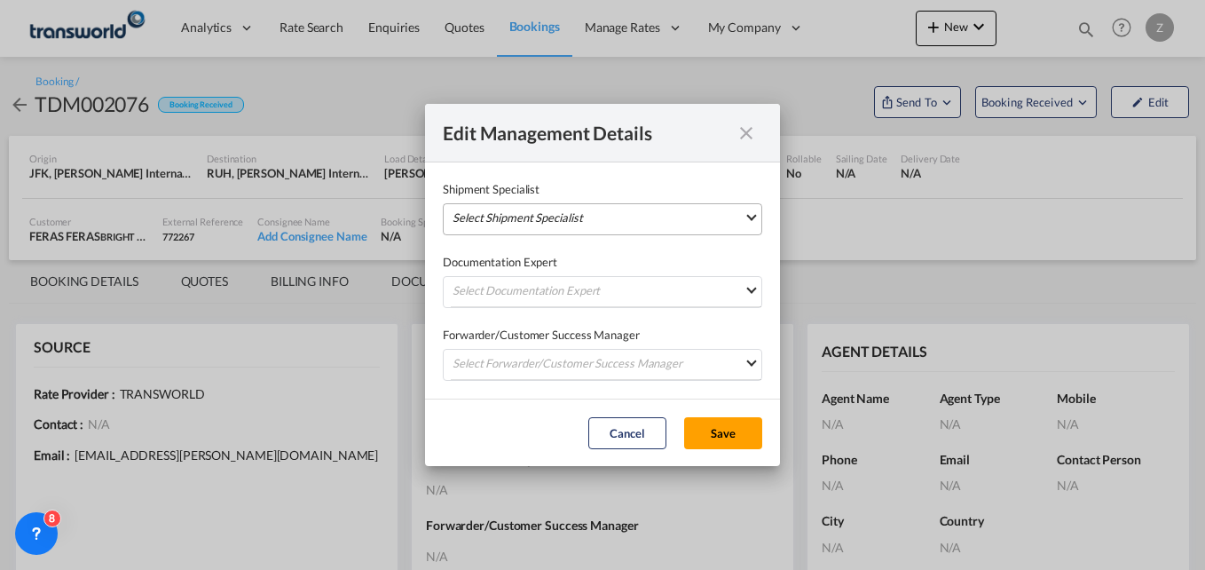
click at [603, 226] on md-select "Select Shipment Specialist [PERSON_NAME] W [PERSON_NAME][EMAIL_ADDRESS][PERSON_…" at bounding box center [603, 219] width 320 height 32
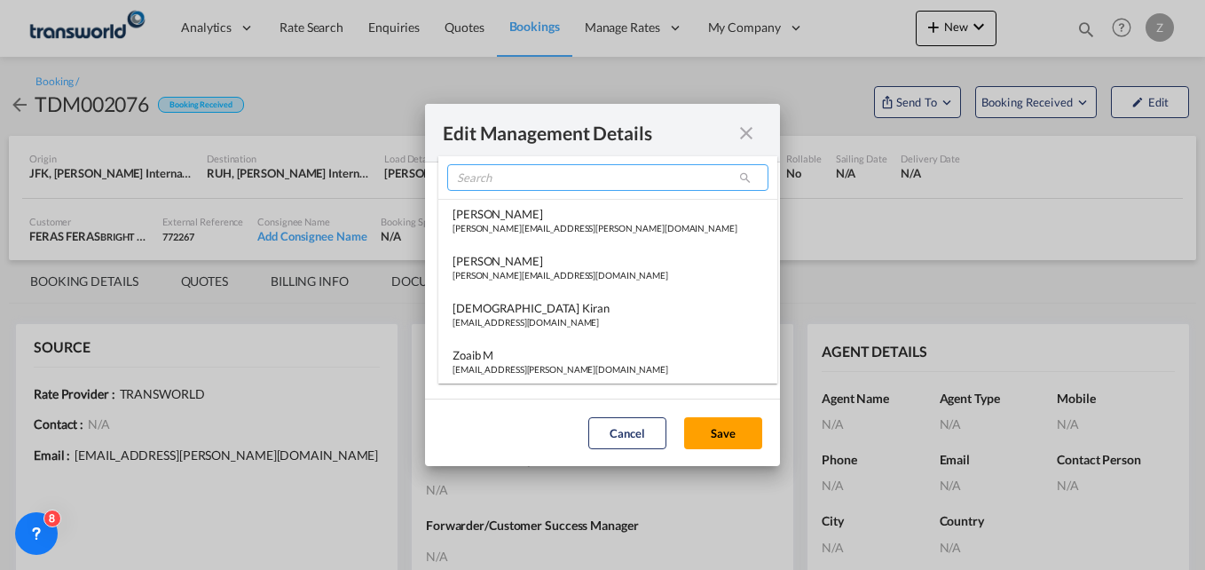
click at [524, 177] on input "search" at bounding box center [607, 177] width 321 height 27
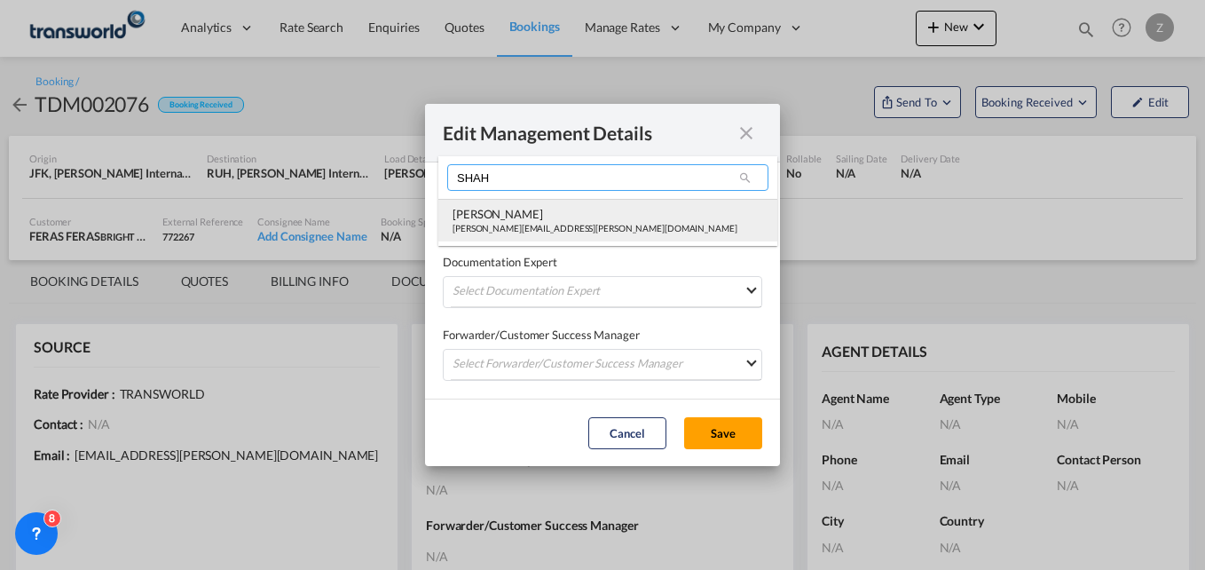
type input "SHAH"
click at [510, 223] on div "[PERSON_NAME][EMAIL_ADDRESS][PERSON_NAME][DOMAIN_NAME]" at bounding box center [595, 228] width 285 height 12
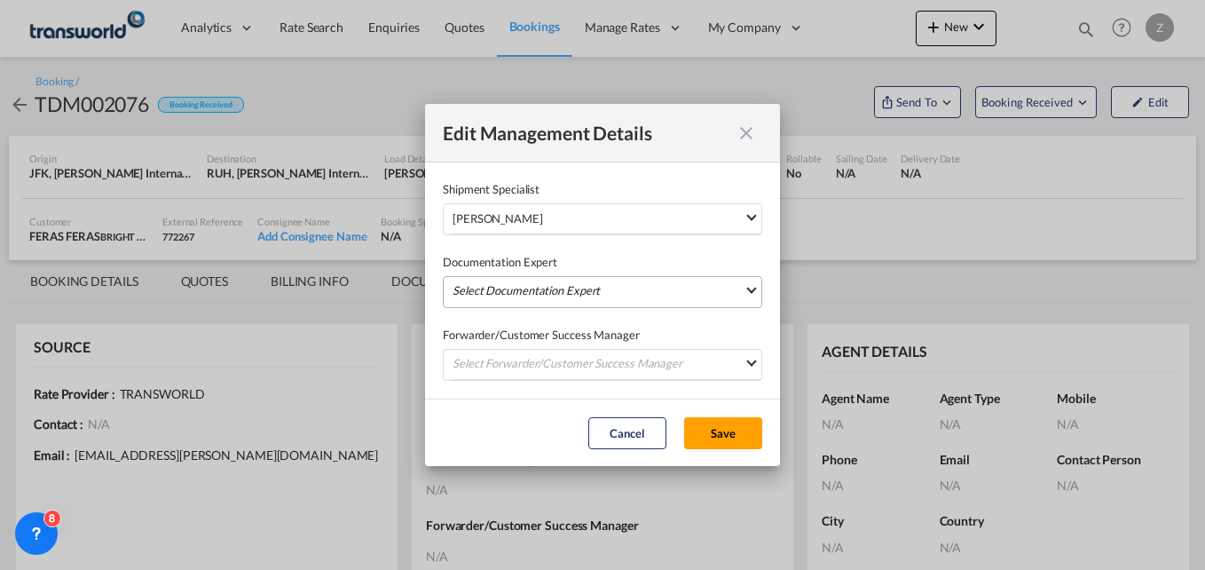
click at [485, 295] on md-select "Select Documentation Expert [PERSON_NAME] W [PERSON_NAME][EMAIL_ADDRESS][PERSON…" at bounding box center [603, 292] width 320 height 32
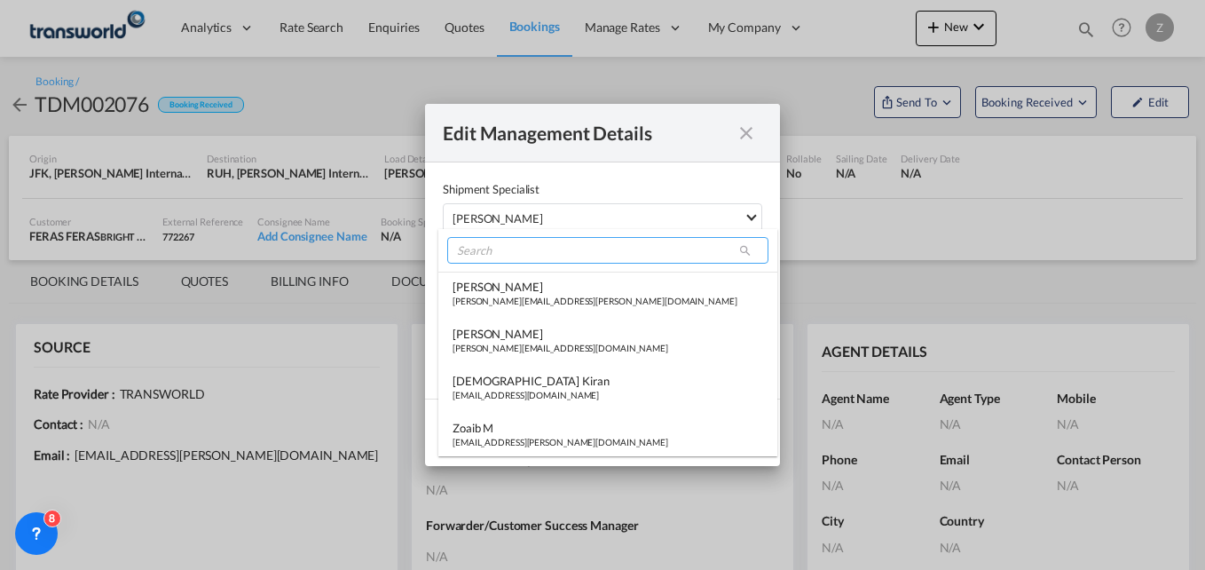
click at [499, 249] on input "search" at bounding box center [607, 250] width 321 height 27
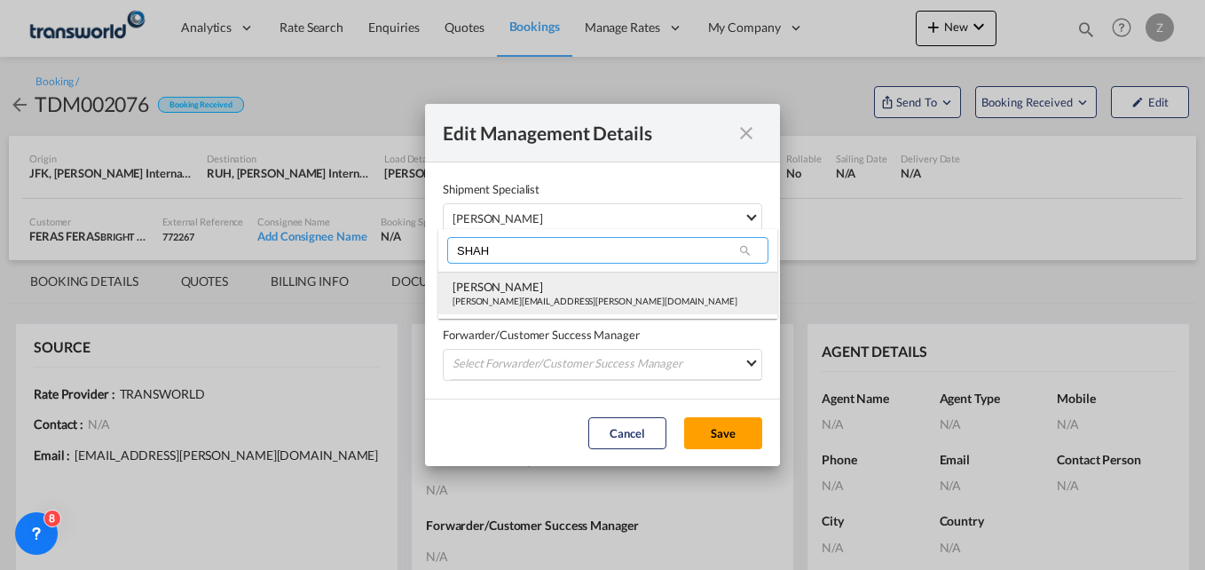
type input "SHAH"
click at [495, 289] on div "[PERSON_NAME]" at bounding box center [595, 287] width 285 height 16
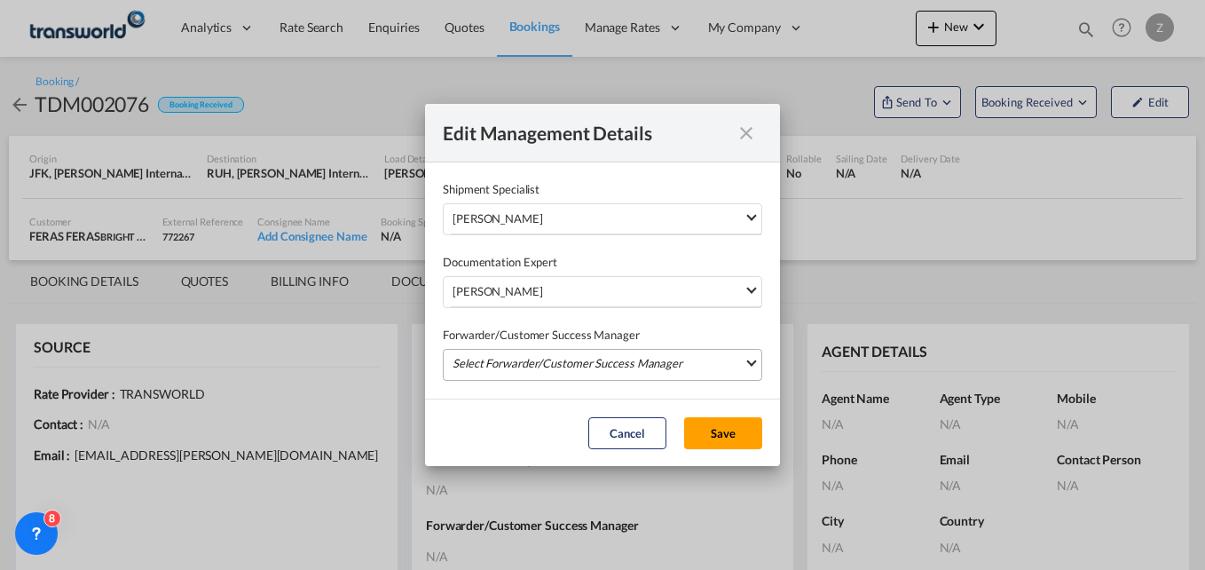
click at [481, 364] on md-select "Select Forwarder/Customer Success Manager [PERSON_NAME] [PERSON_NAME][EMAIL_ADD…" at bounding box center [603, 365] width 320 height 32
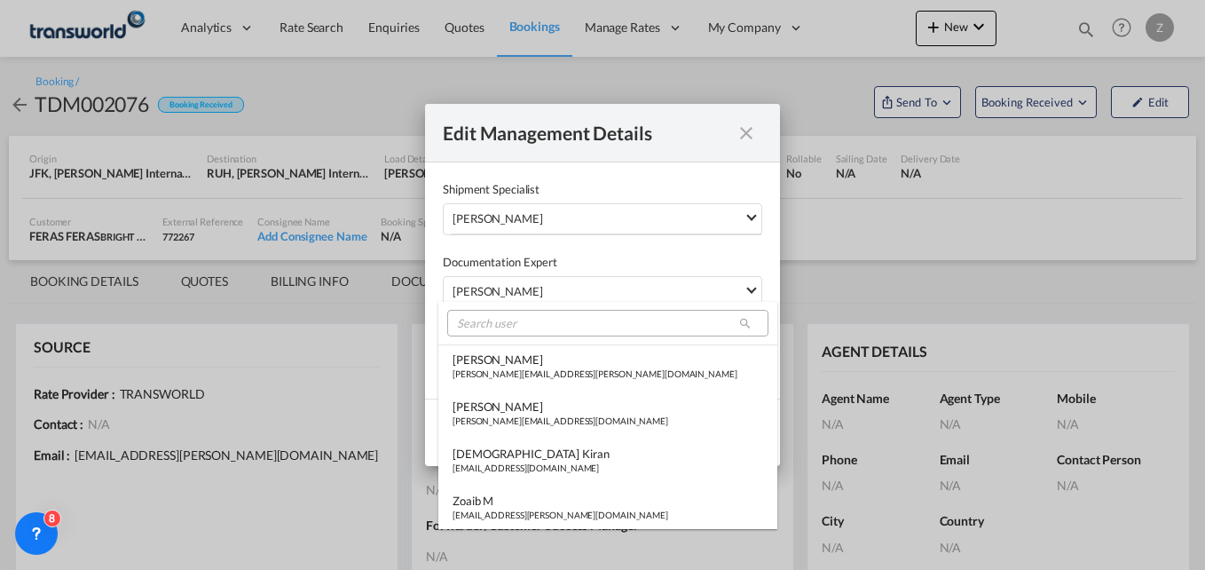
click at [484, 339] on md-select-header at bounding box center [607, 323] width 339 height 43
click at [479, 323] on input "search" at bounding box center [607, 323] width 321 height 27
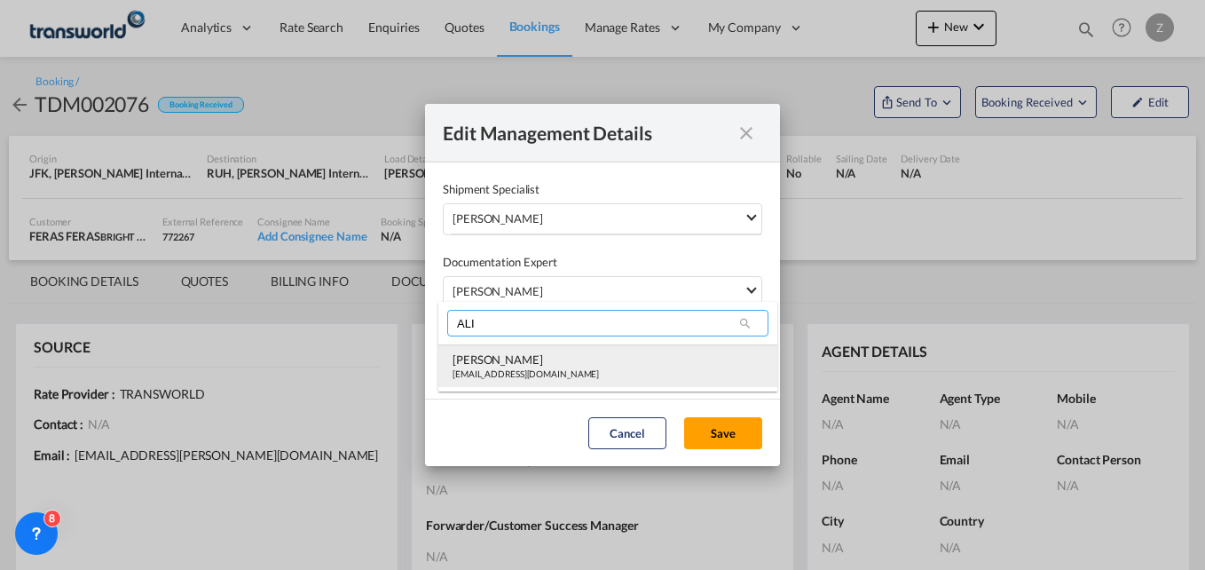
type input "ALI"
click at [473, 373] on div "[EMAIL_ADDRESS][DOMAIN_NAME]" at bounding box center [526, 373] width 146 height 12
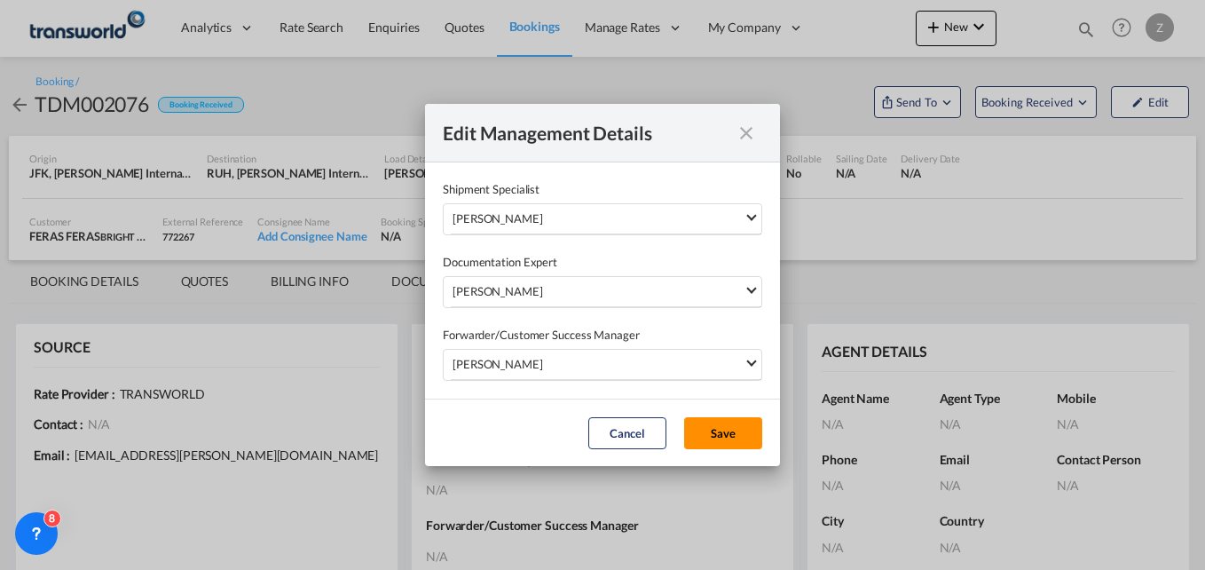
click at [723, 431] on button "Save" at bounding box center [723, 433] width 78 height 32
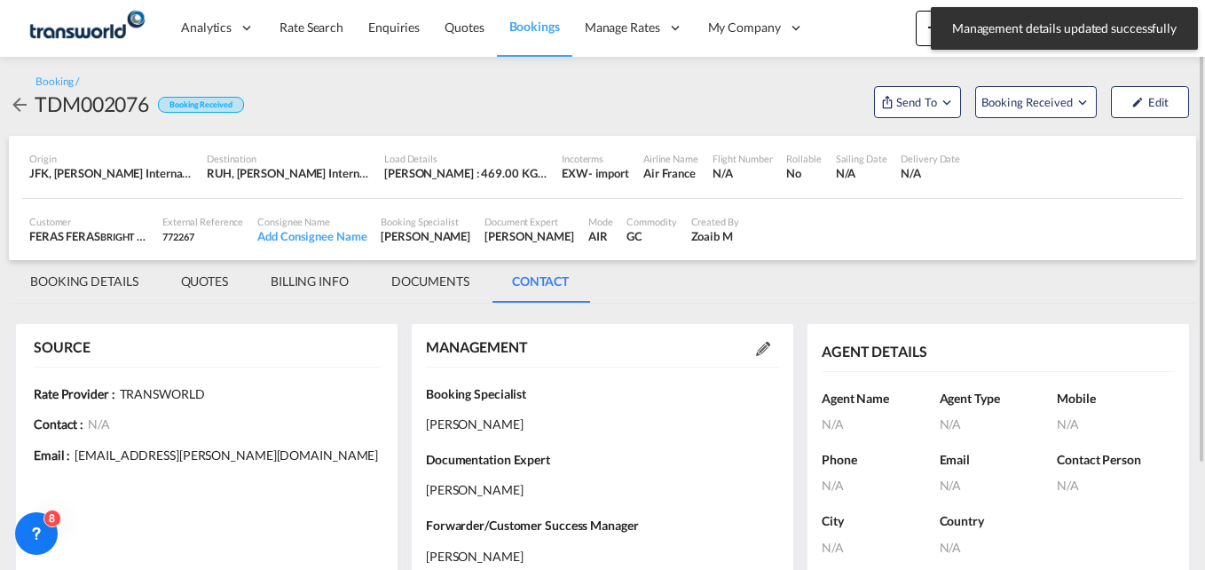
click at [97, 281] on md-tab-item "BOOKING DETAILS" at bounding box center [84, 281] width 151 height 43
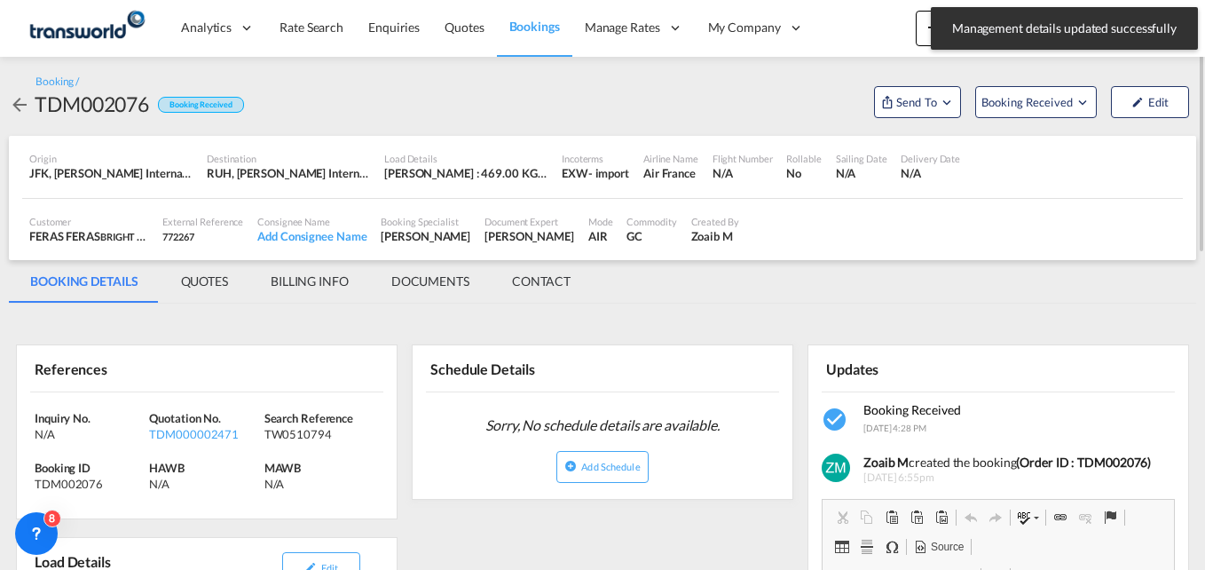
click at [903, 122] on div "Booking / TDM002076 Booking Received Send To OTM Yet to sync Send Shipment Book…" at bounding box center [603, 96] width 1188 height 79
click at [905, 105] on span "Send To" at bounding box center [917, 102] width 44 height 18
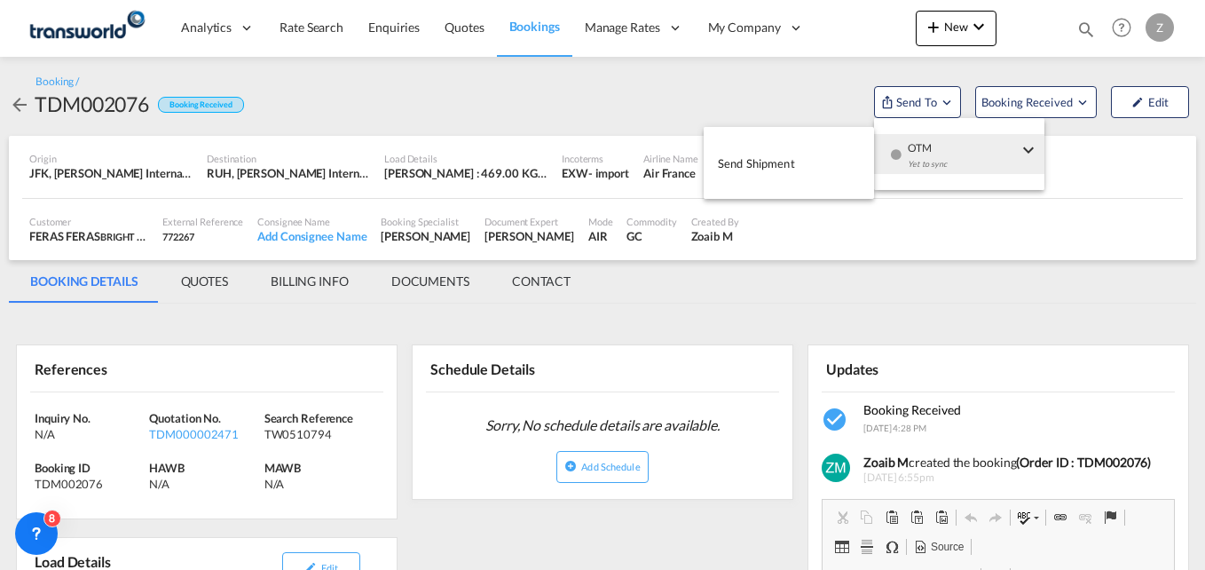
click at [791, 164] on span "Send Shipment" at bounding box center [756, 163] width 77 height 28
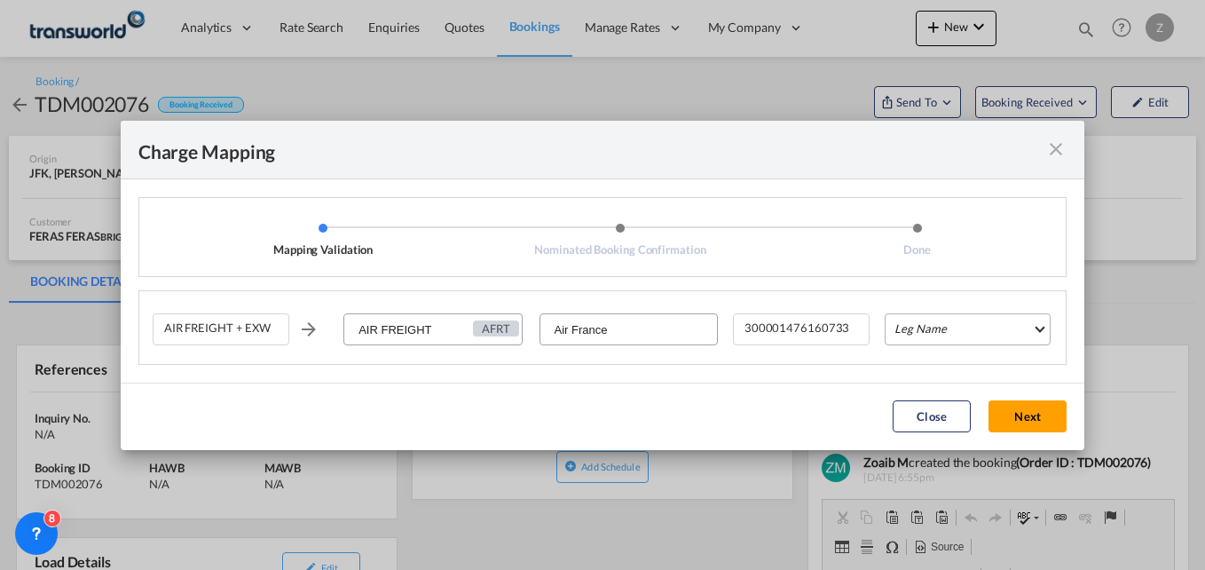
click at [944, 328] on md-select "Leg Name HANDLING ORIGIN HANDLING DESTINATION OTHERS TL PICK UP CUSTOMS ORIGIN …" at bounding box center [968, 329] width 166 height 32
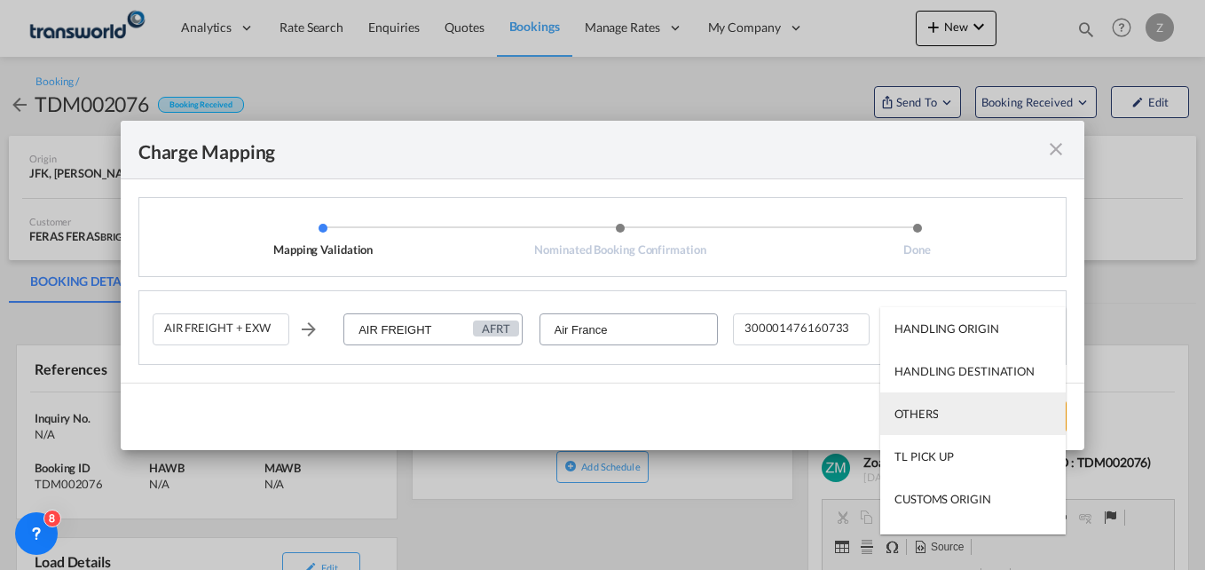
click at [926, 411] on div "OTHERS" at bounding box center [916, 414] width 43 height 16
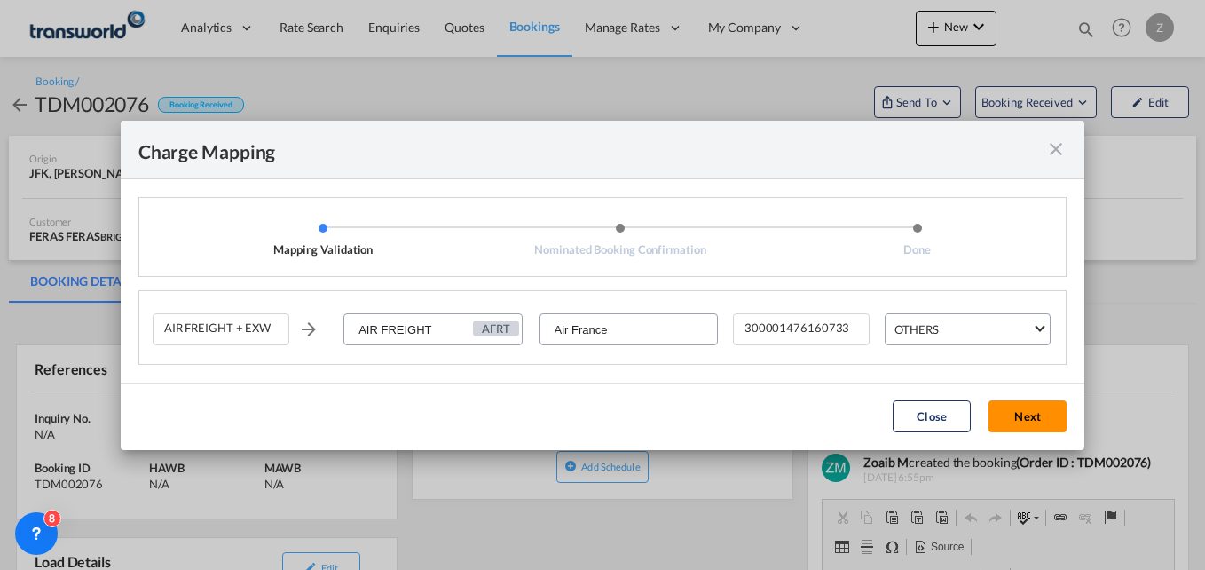
click at [1056, 413] on button "Next" at bounding box center [1028, 416] width 78 height 32
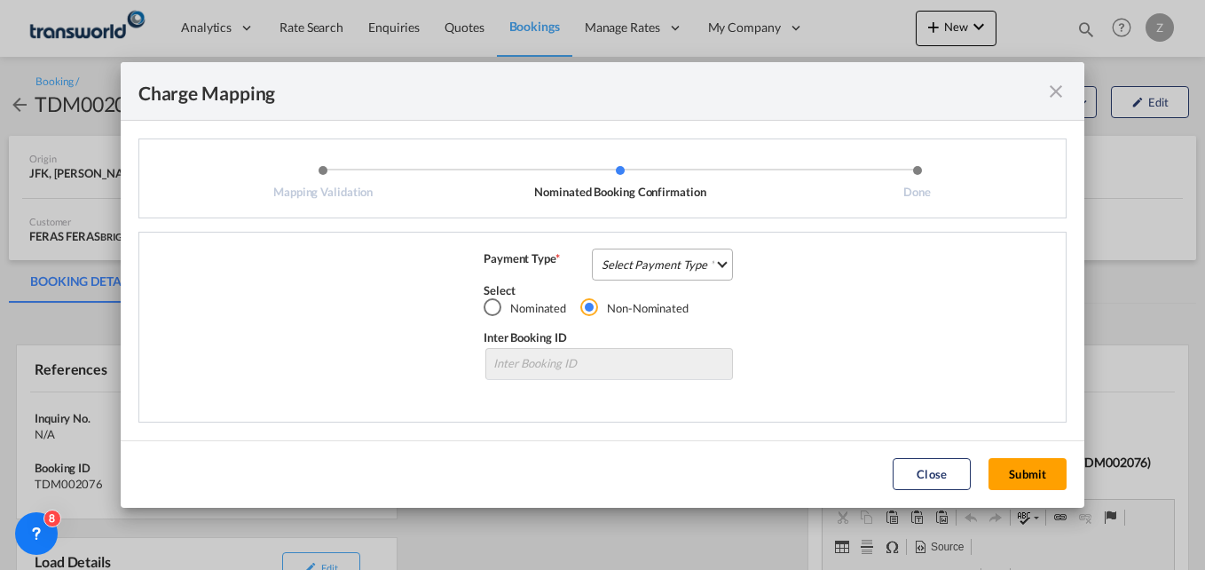
click at [698, 259] on md-select "Select Payment Type COLLECT PREPAID" at bounding box center [662, 265] width 141 height 32
click at [654, 264] on md-option "COLLECT" at bounding box center [667, 264] width 157 height 43
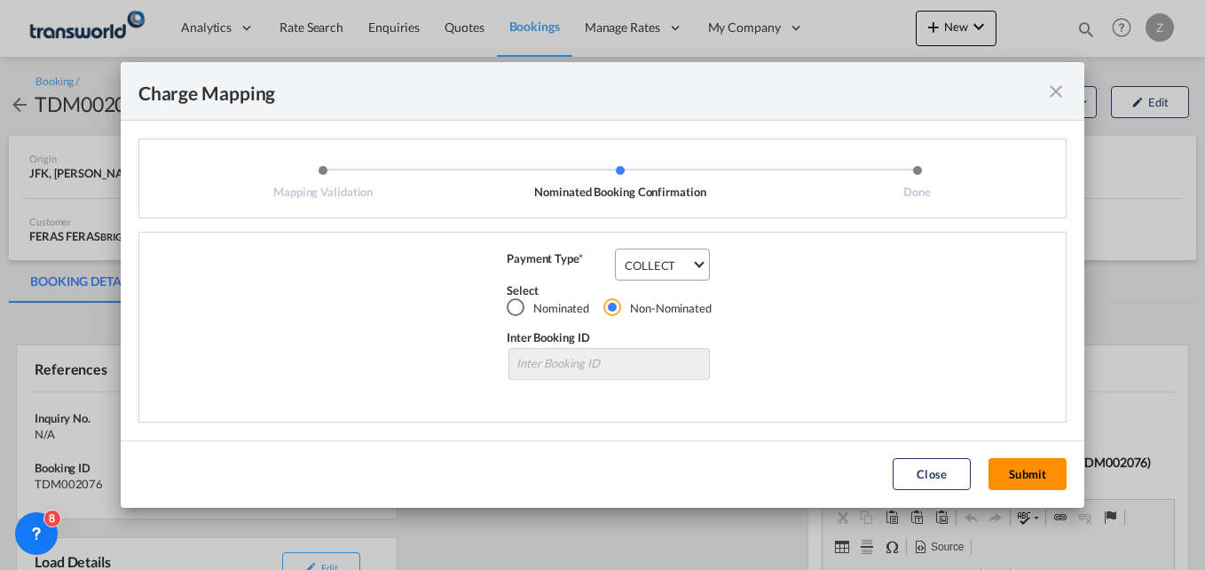
click at [1008, 469] on button "Submit" at bounding box center [1028, 474] width 78 height 32
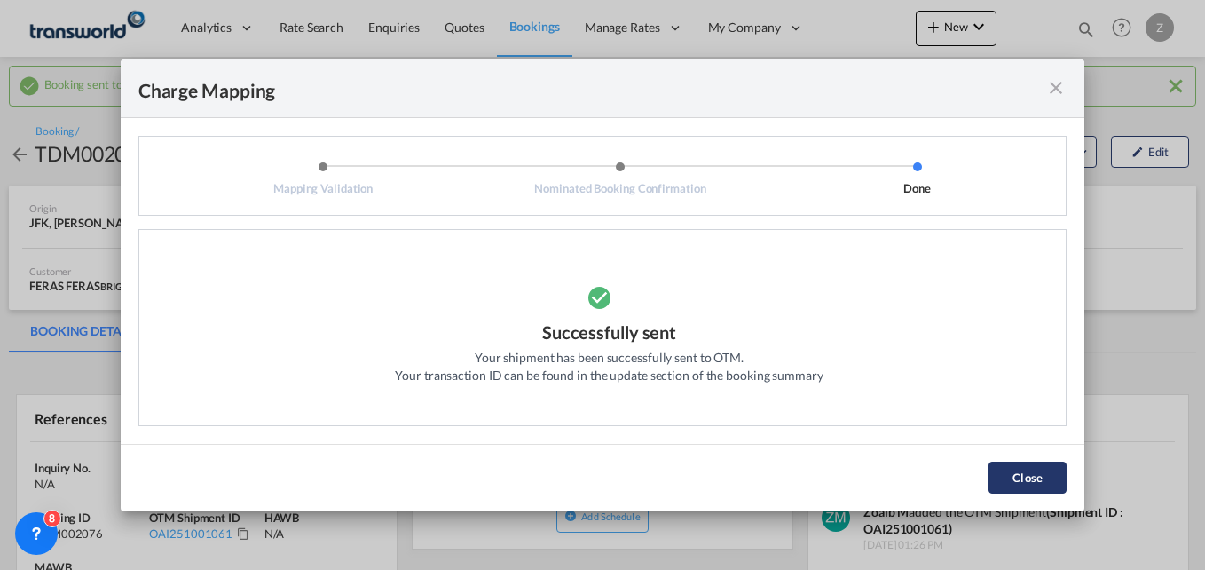
click at [1043, 475] on button "Close" at bounding box center [1028, 478] width 78 height 32
